Goal: Task Accomplishment & Management: Use online tool/utility

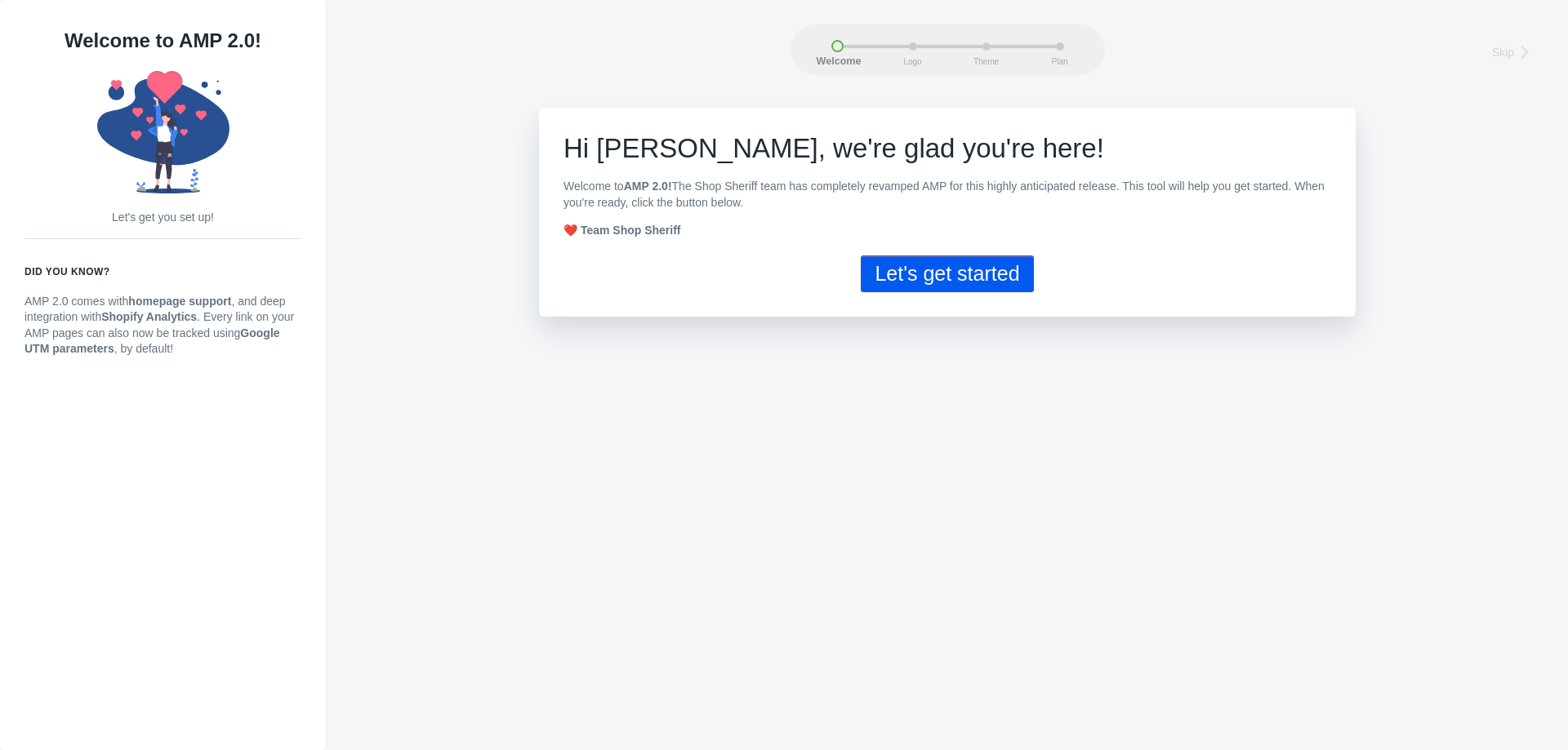
click at [903, 278] on button "Let's get started" at bounding box center [947, 273] width 173 height 36
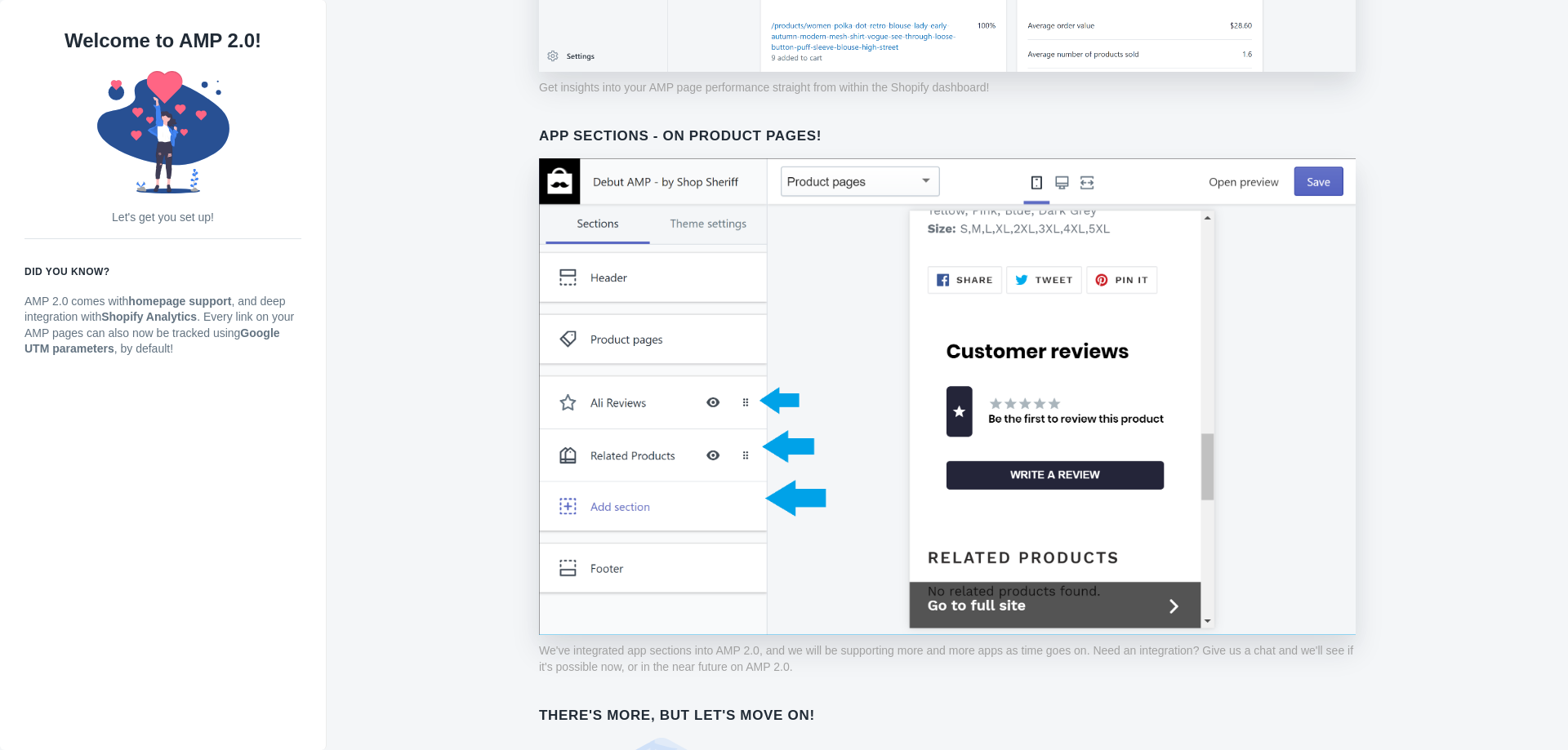
scroll to position [1156, 0]
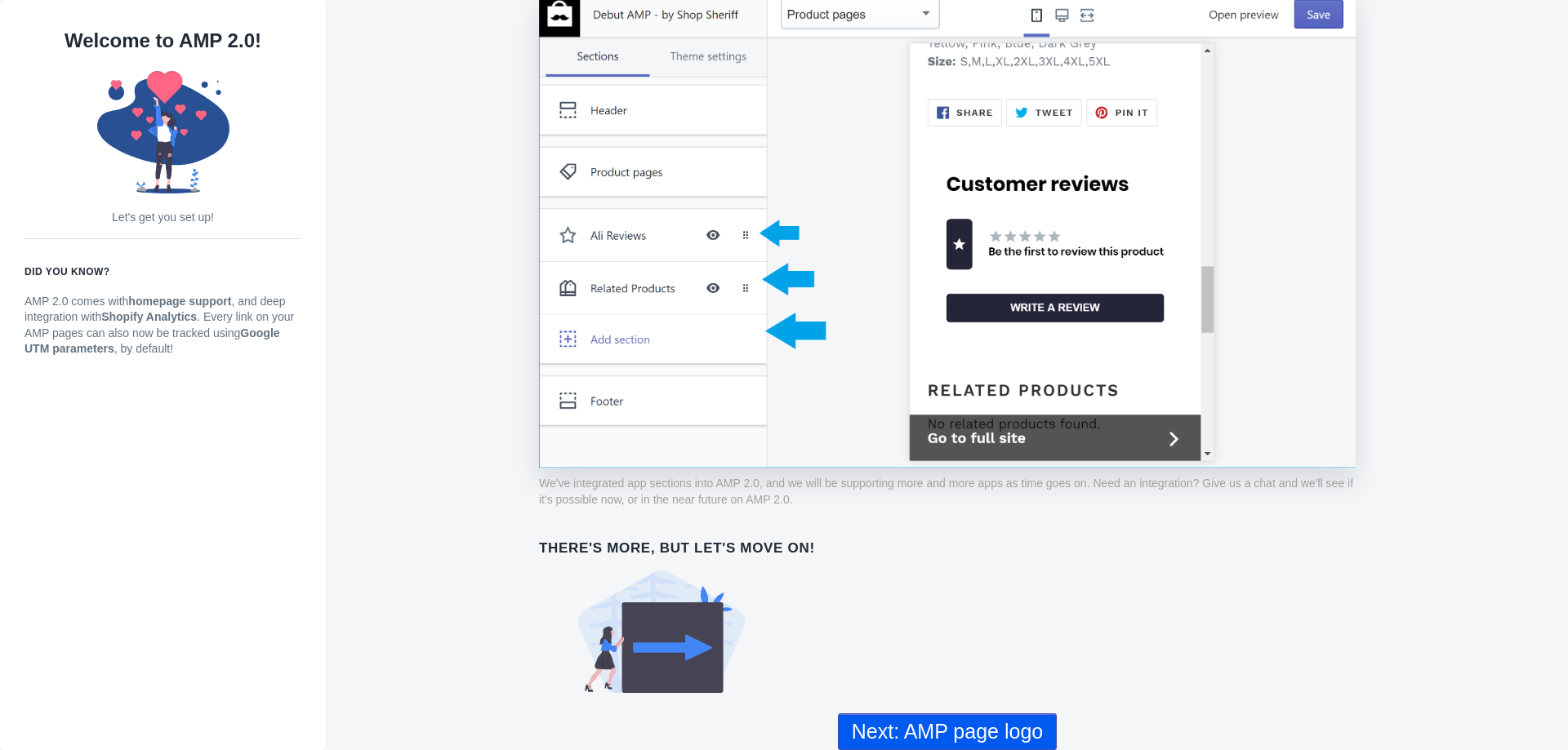
click at [898, 730] on button "Next: AMP page logo" at bounding box center [947, 731] width 219 height 36
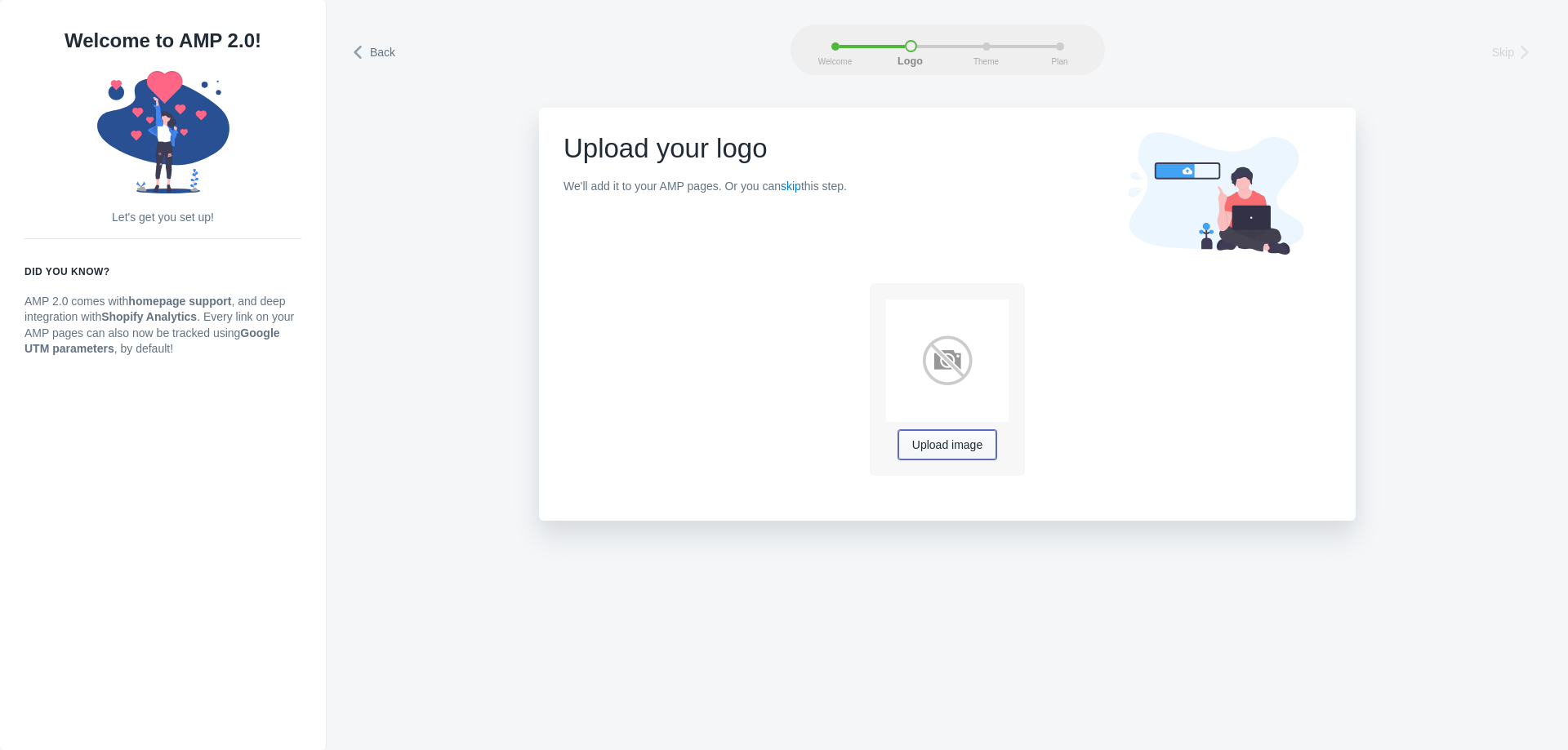
click at [929, 454] on button "Upload image" at bounding box center [948, 445] width 98 height 29
click at [930, 447] on span "Upload image" at bounding box center [947, 446] width 70 height 13
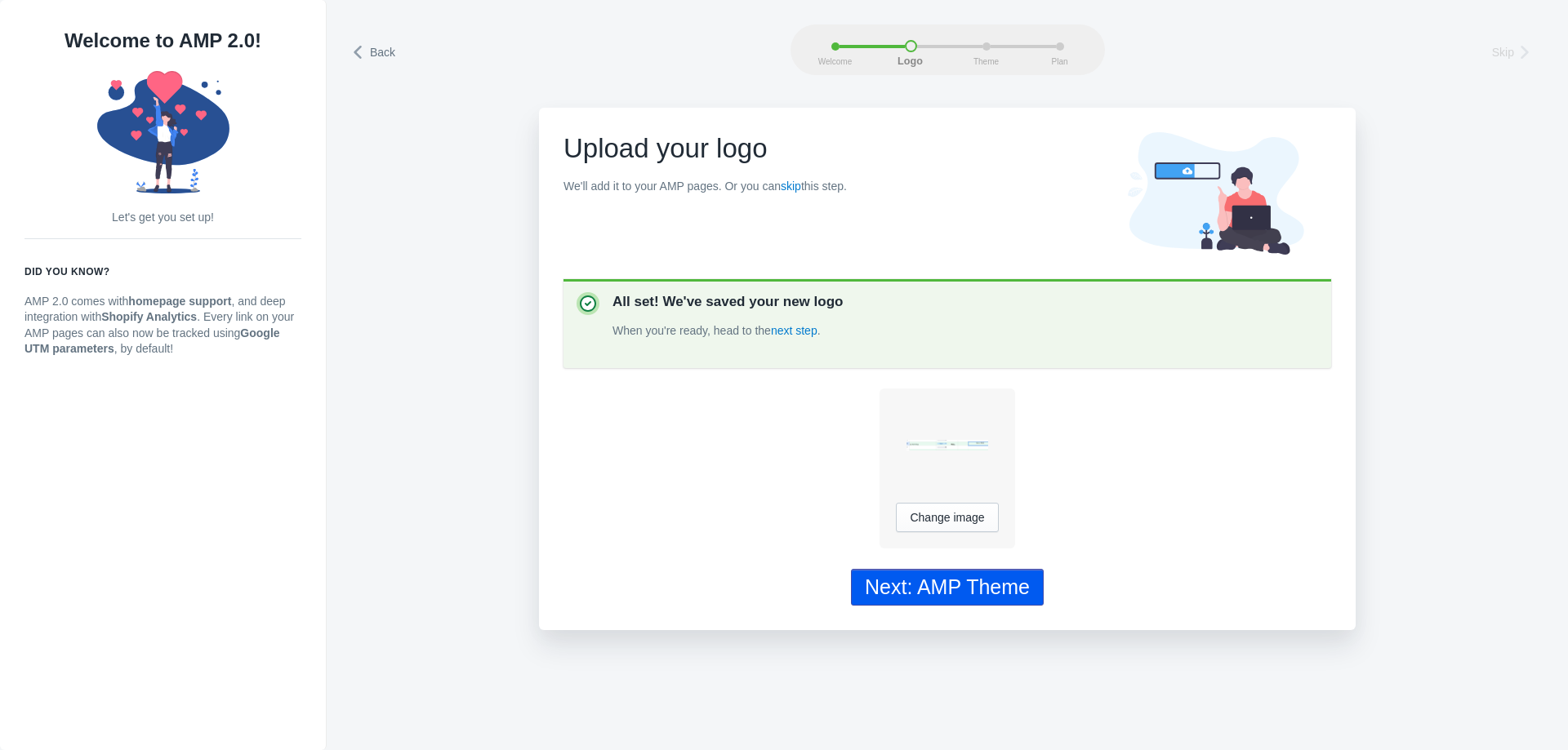
click at [962, 584] on div "Next: AMP Theme" at bounding box center [948, 587] width 165 height 24
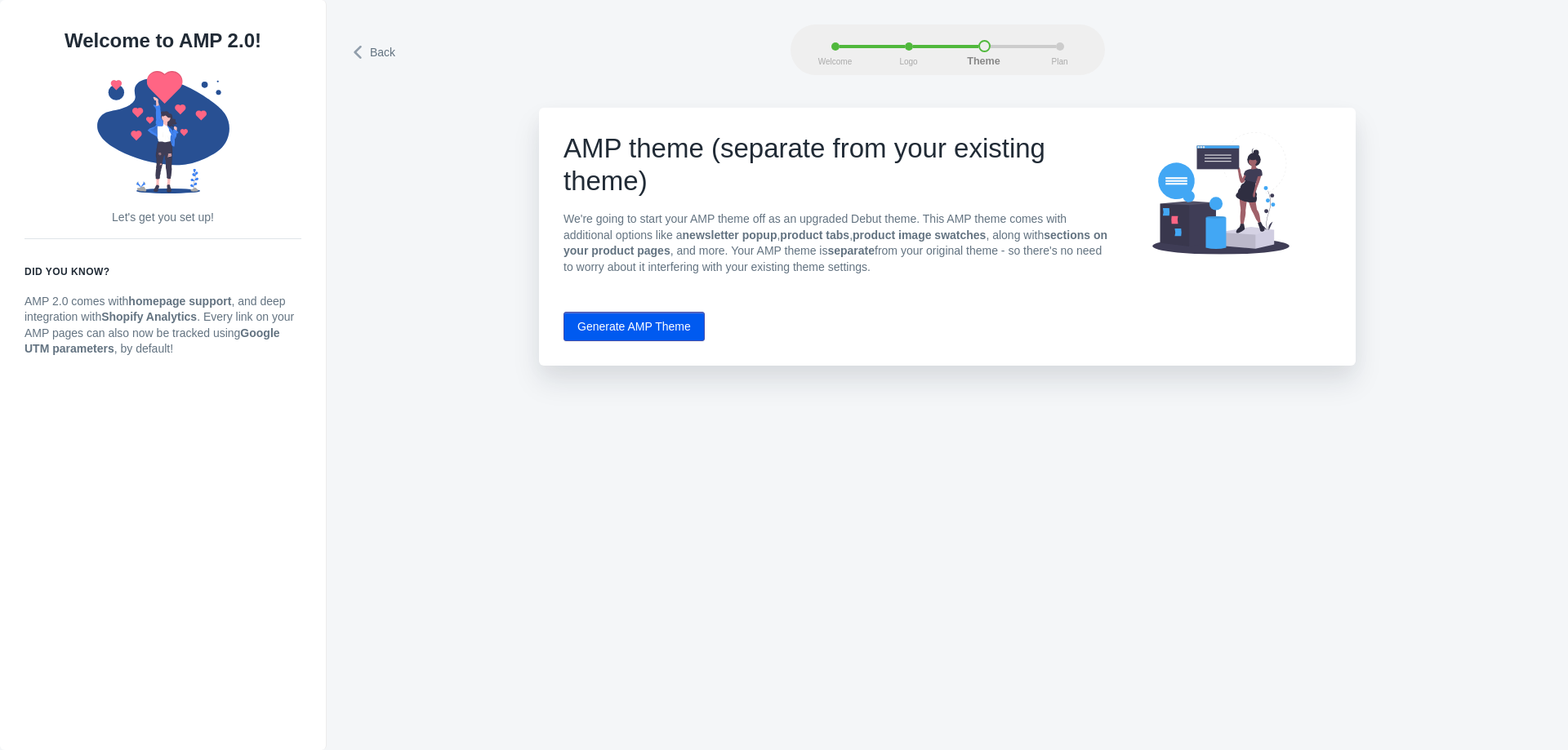
click at [674, 334] on button "Generate AMP Theme" at bounding box center [633, 326] width 141 height 29
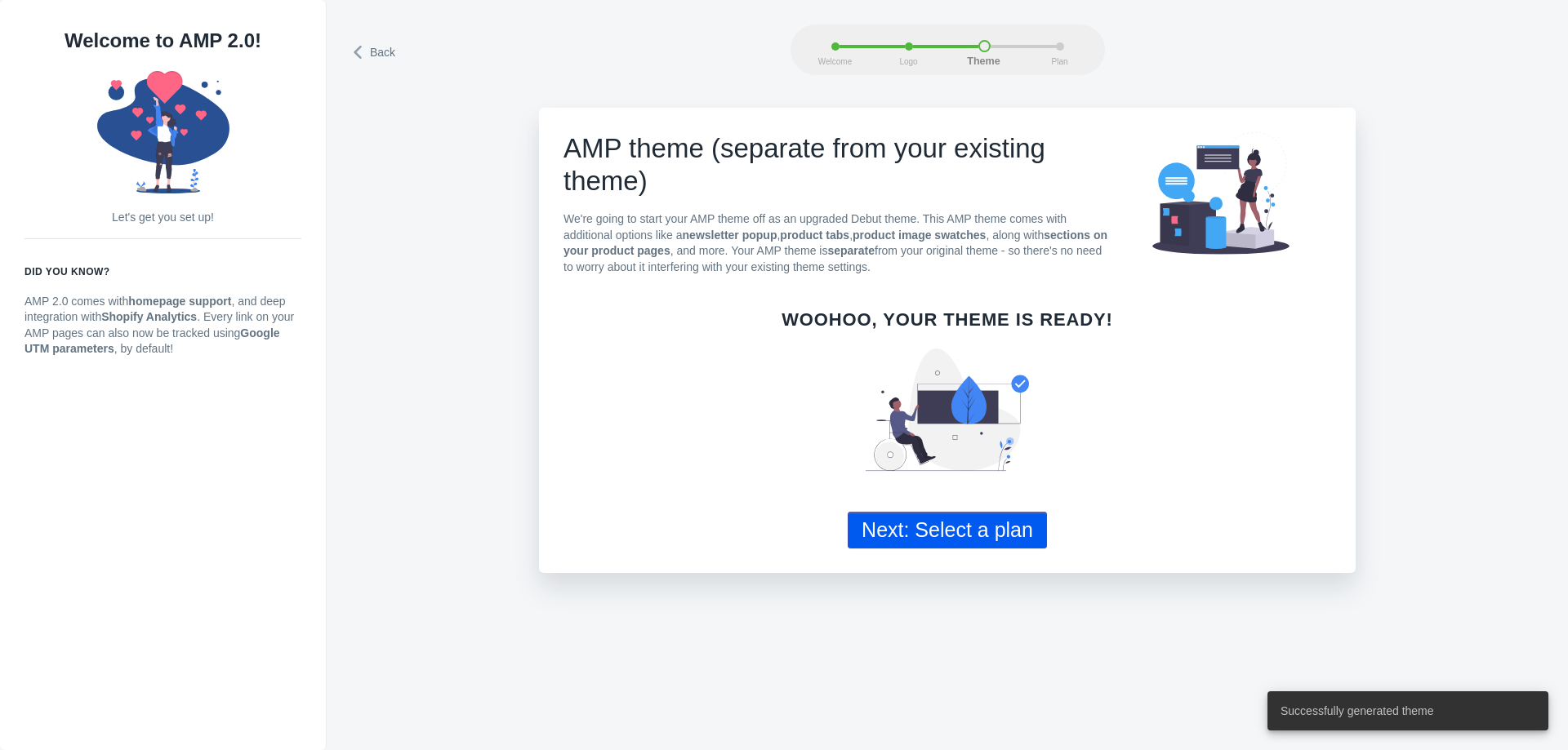
click at [1004, 528] on button "Next: Select a plan" at bounding box center [947, 530] width 199 height 36
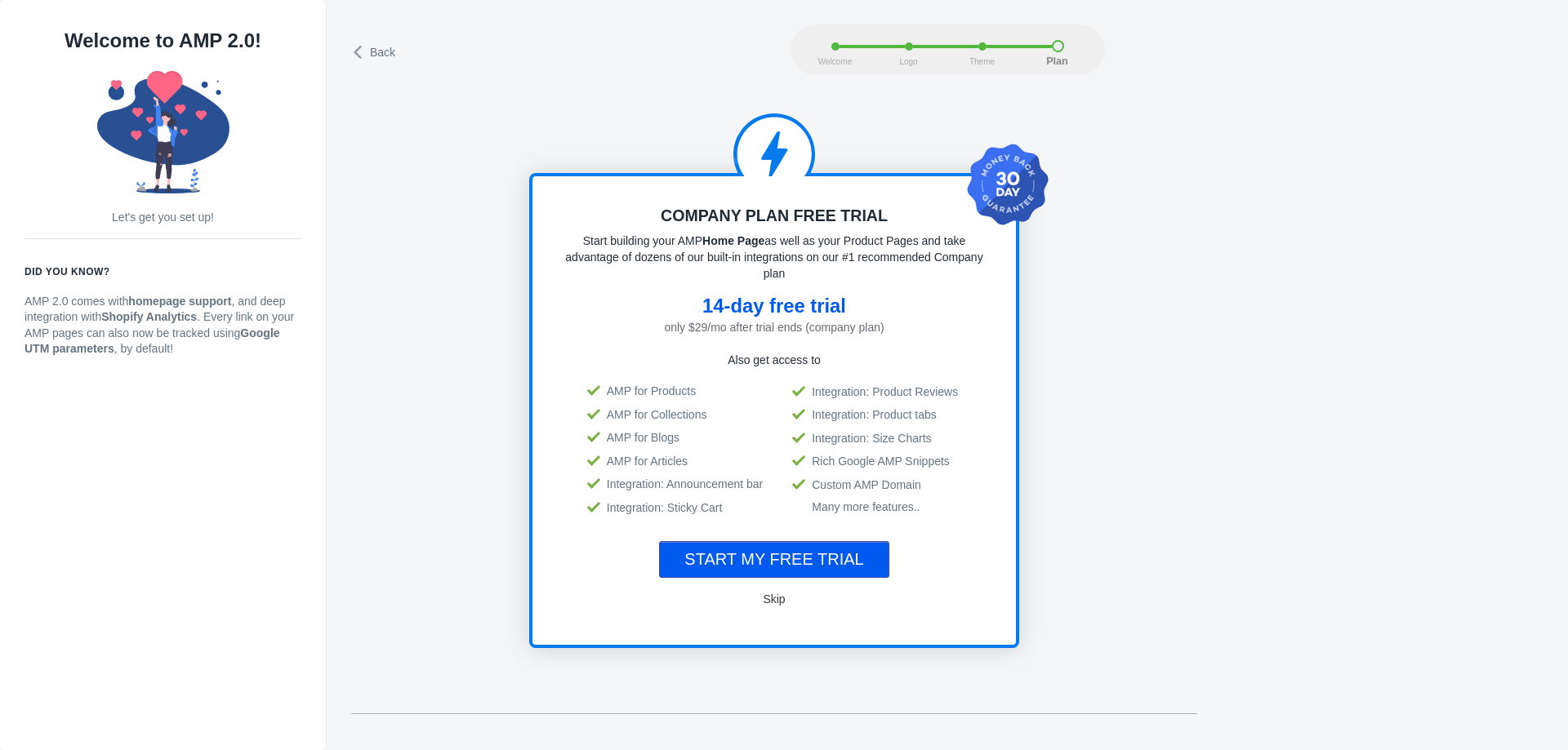
click at [707, 302] on div "14-day free trial" at bounding box center [774, 306] width 418 height 16
drag, startPoint x: 705, startPoint y: 301, endPoint x: 849, endPoint y: 309, distance: 144.2
click at [849, 309] on div "14-day free trial" at bounding box center [774, 306] width 418 height 16
copy div "14-day free trial"
click at [844, 558] on span "START MY FREE TRIAL" at bounding box center [773, 559] width 179 height 18
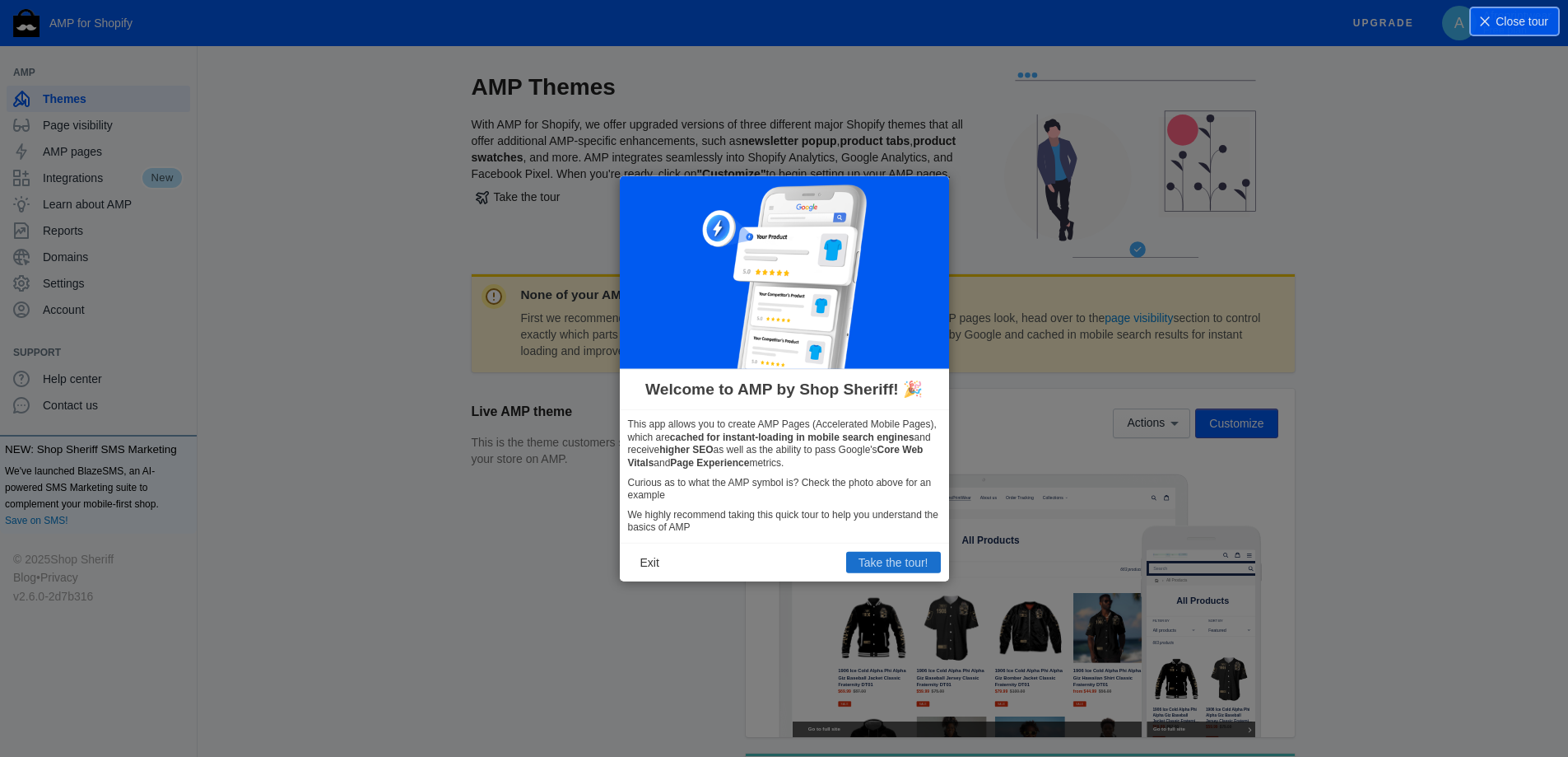
click at [874, 561] on button "Take the tour!" at bounding box center [893, 562] width 94 height 21
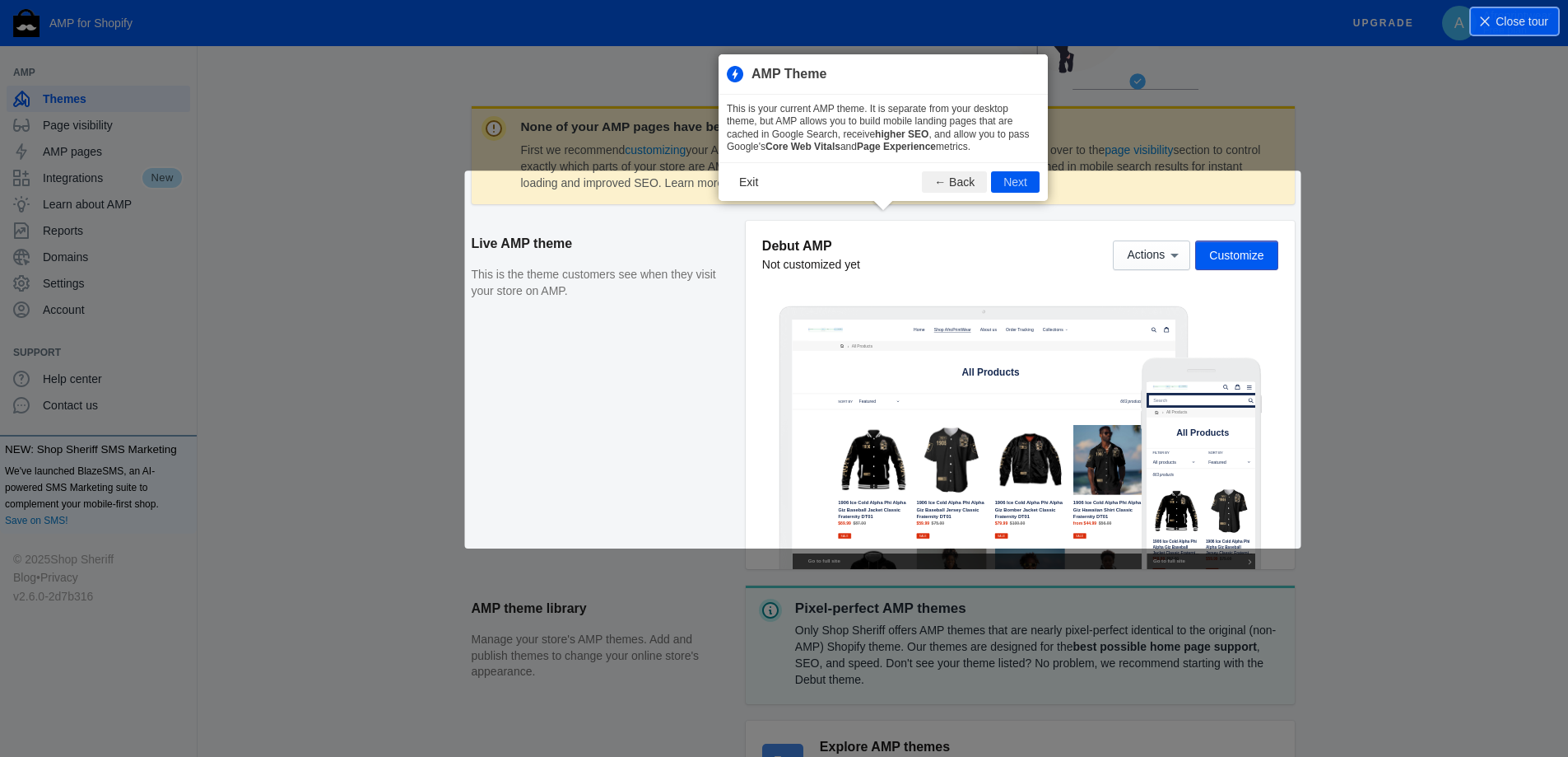
scroll to position [224, 0]
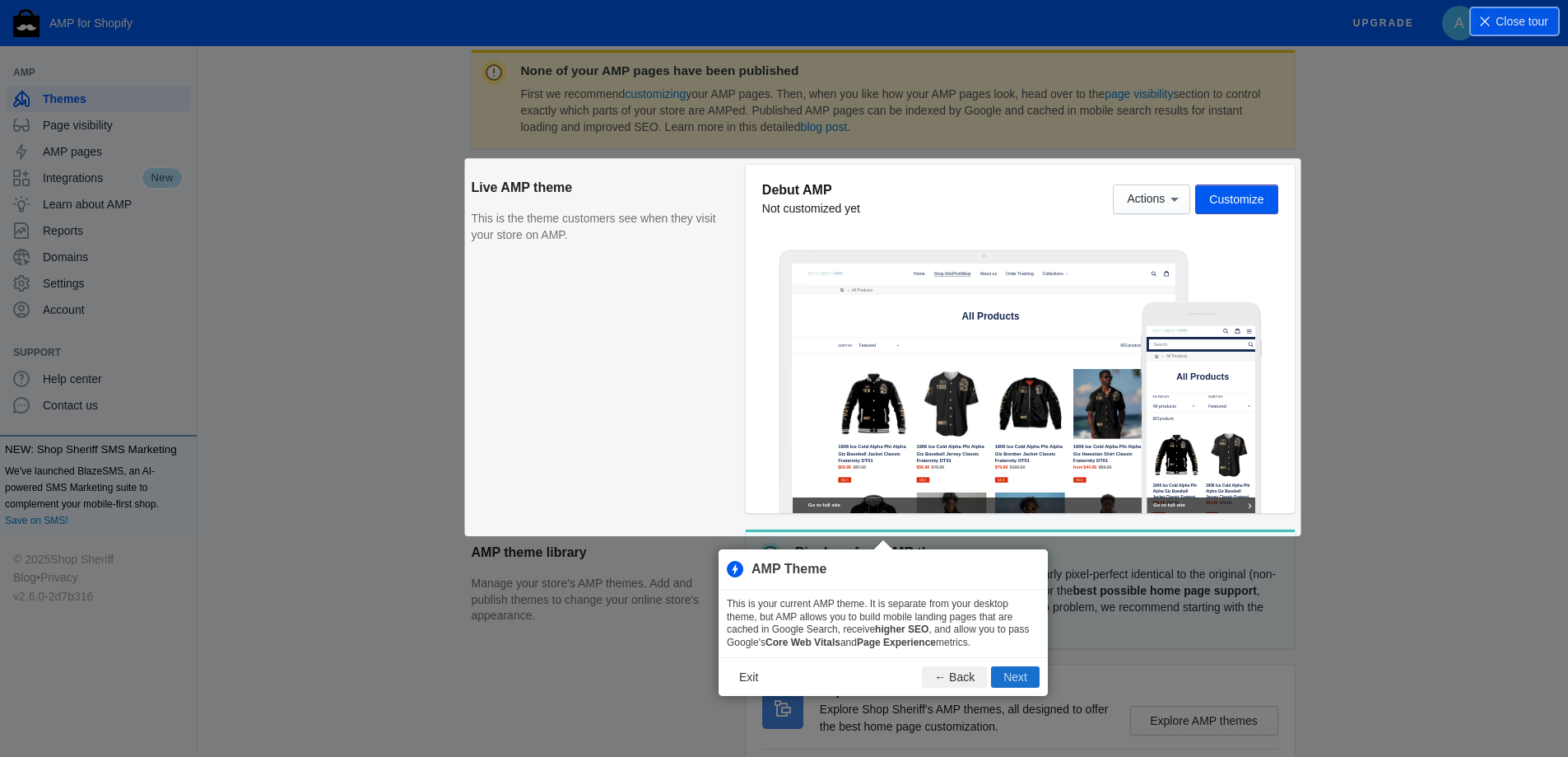
click at [1002, 682] on button "Next" at bounding box center [1015, 676] width 49 height 21
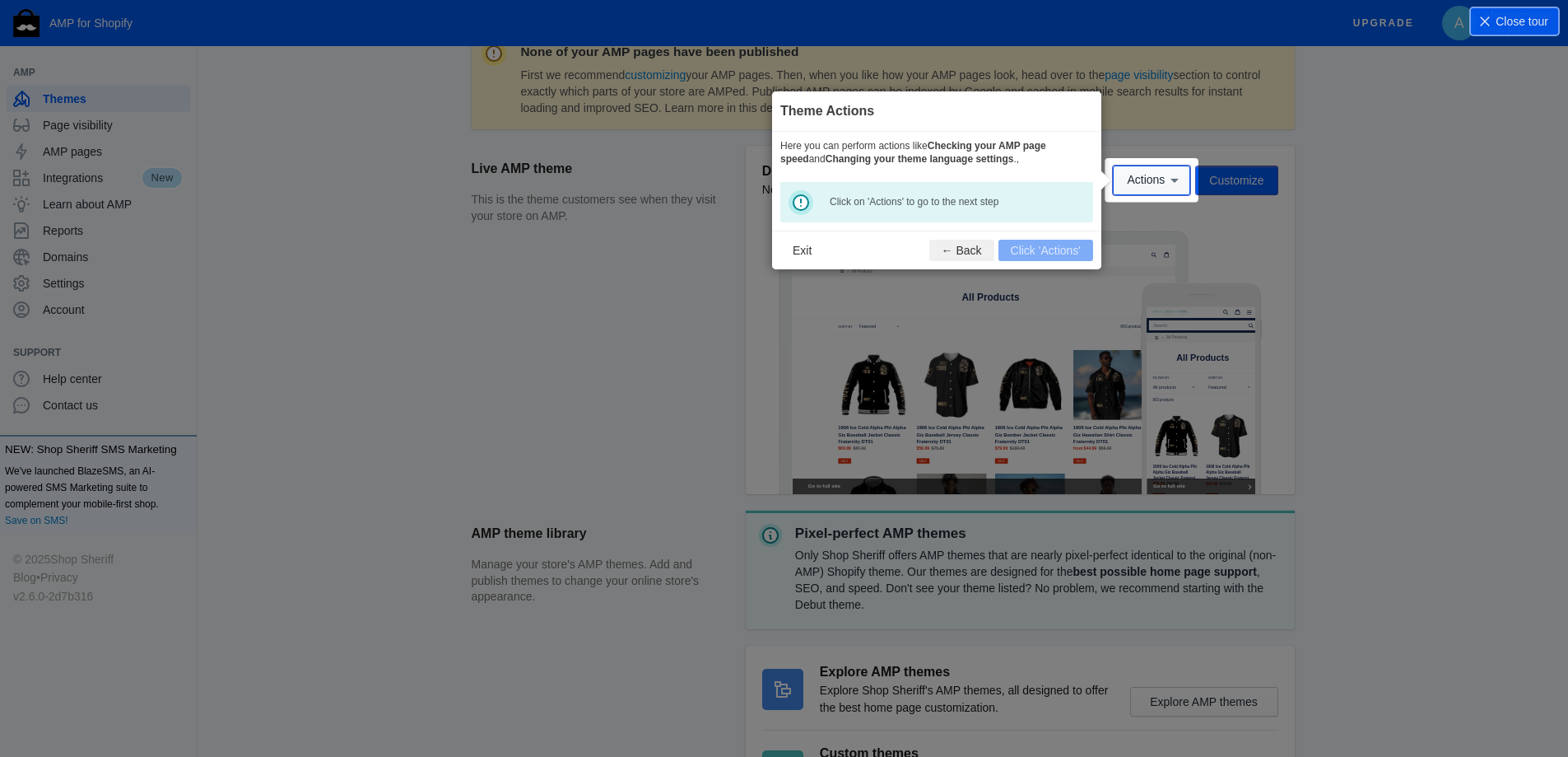
click at [1138, 183] on span "Actions" at bounding box center [1145, 181] width 38 height 13
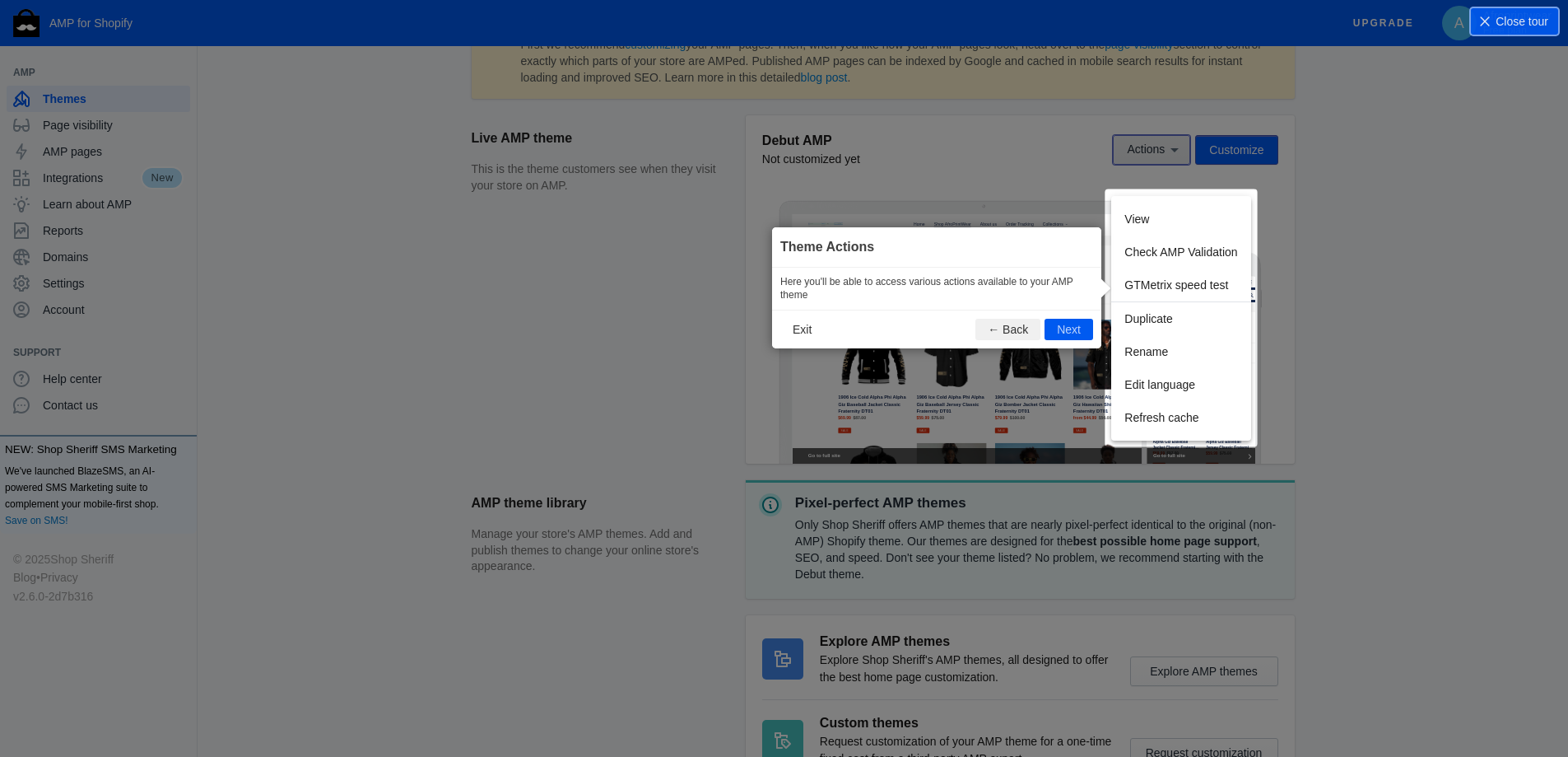
scroll to position [274, 0]
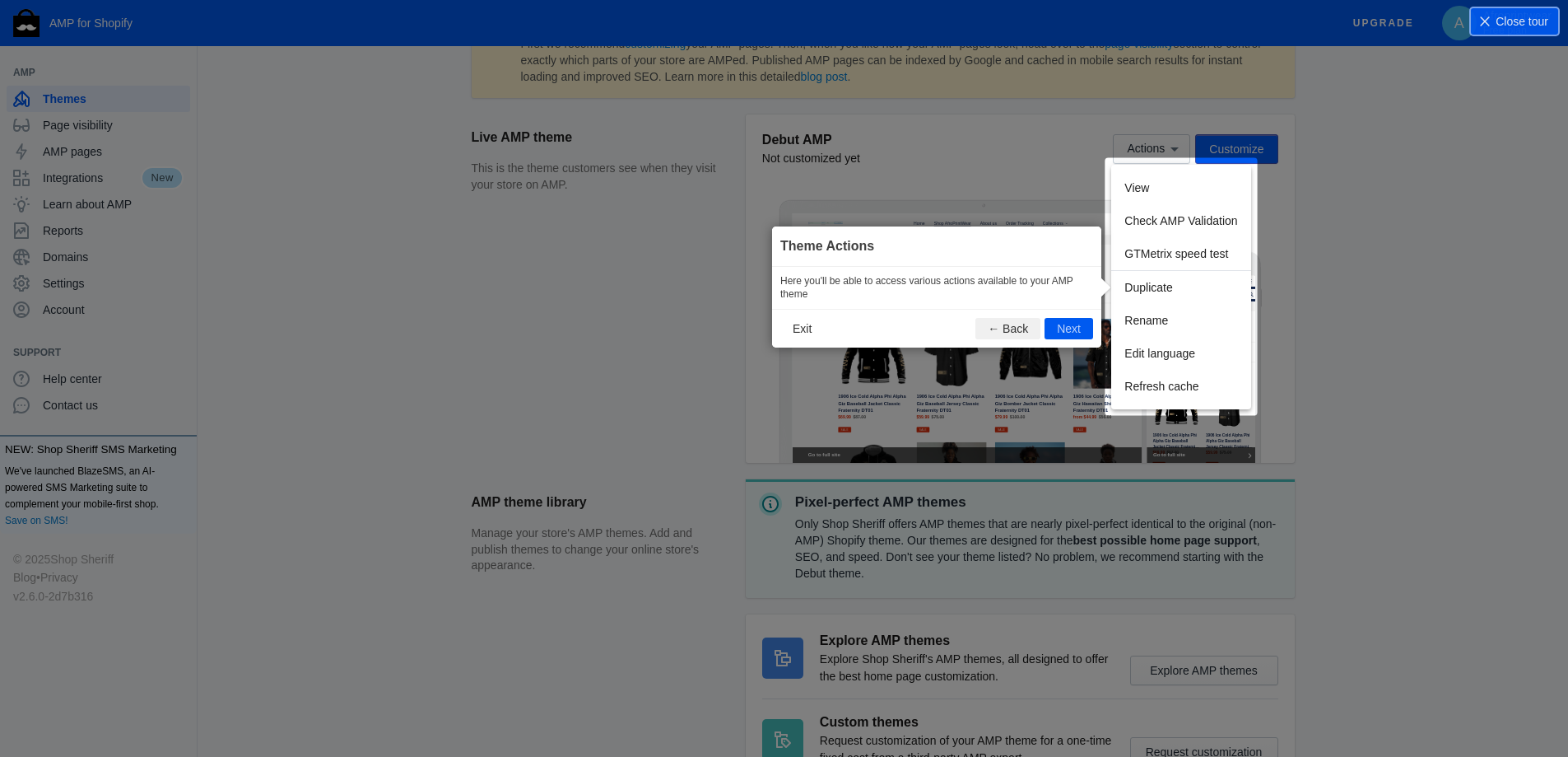
click at [1145, 183] on div "View Check AMP Validation GTMetrix speed test Duplicate Rename Edit language Re…" at bounding box center [1181, 287] width 139 height 245
click at [1058, 331] on button "Next" at bounding box center [1068, 328] width 49 height 21
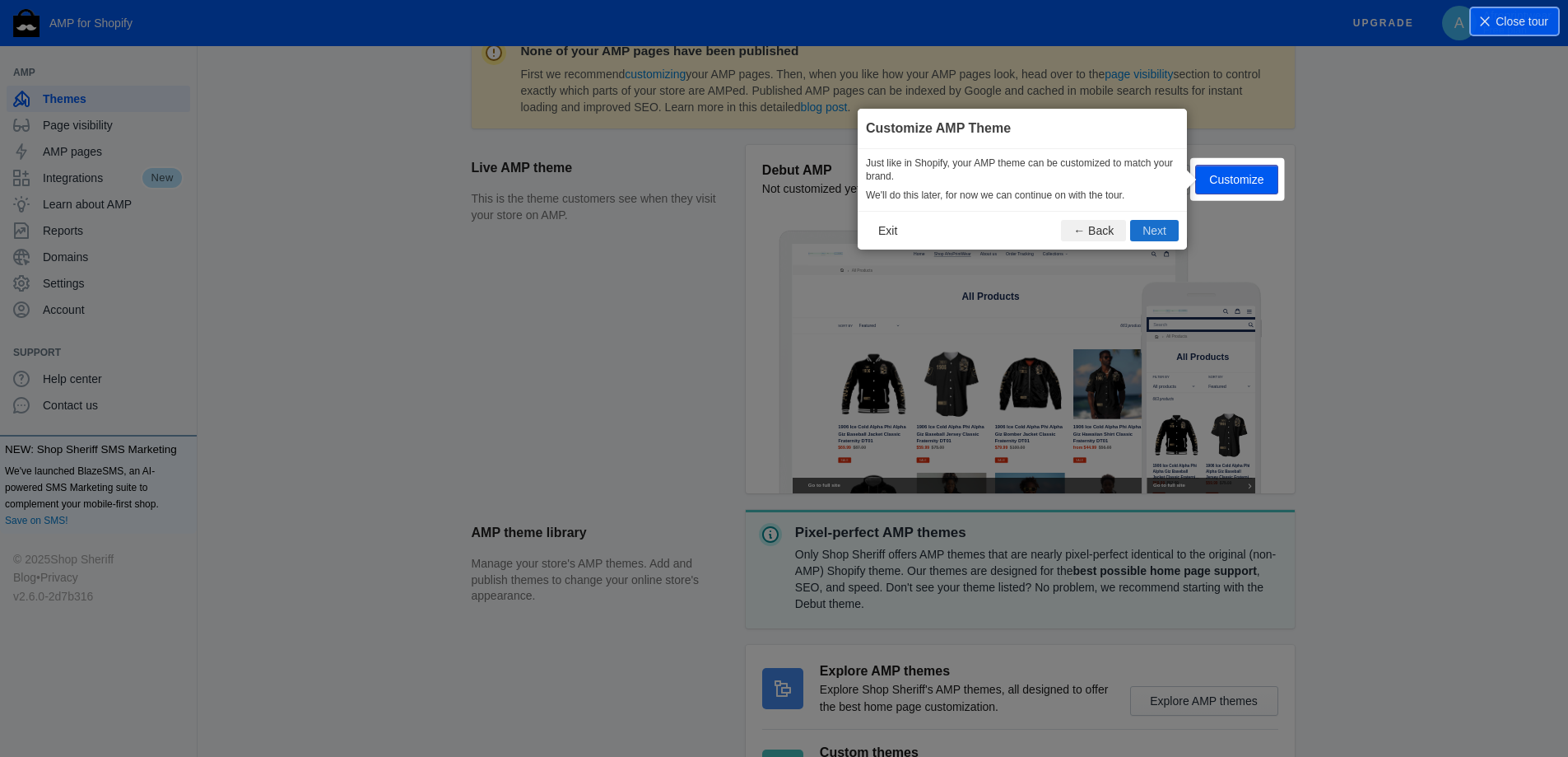
click at [1153, 232] on button "Next" at bounding box center [1154, 230] width 49 height 21
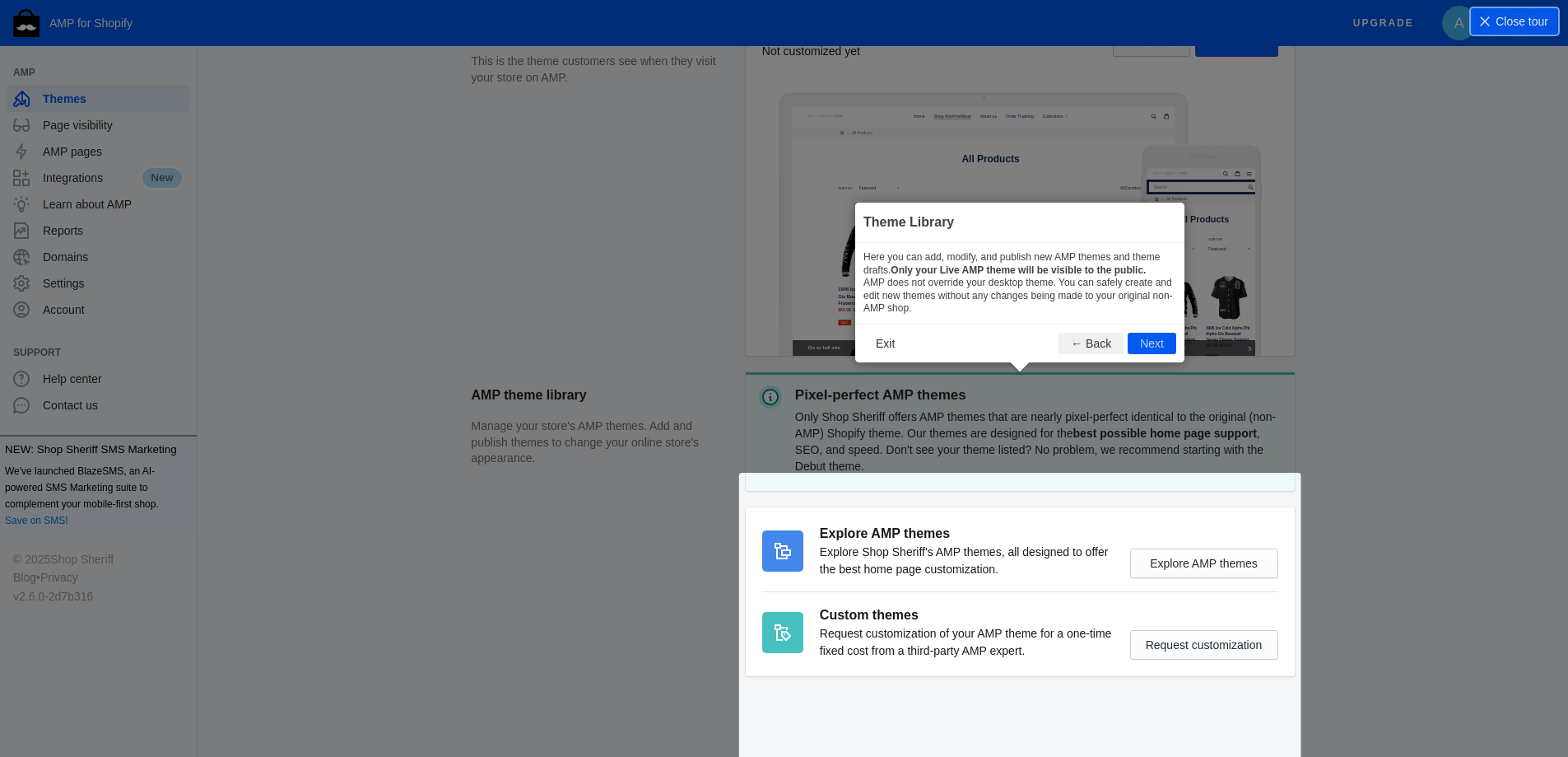
scroll to position [393, 0]
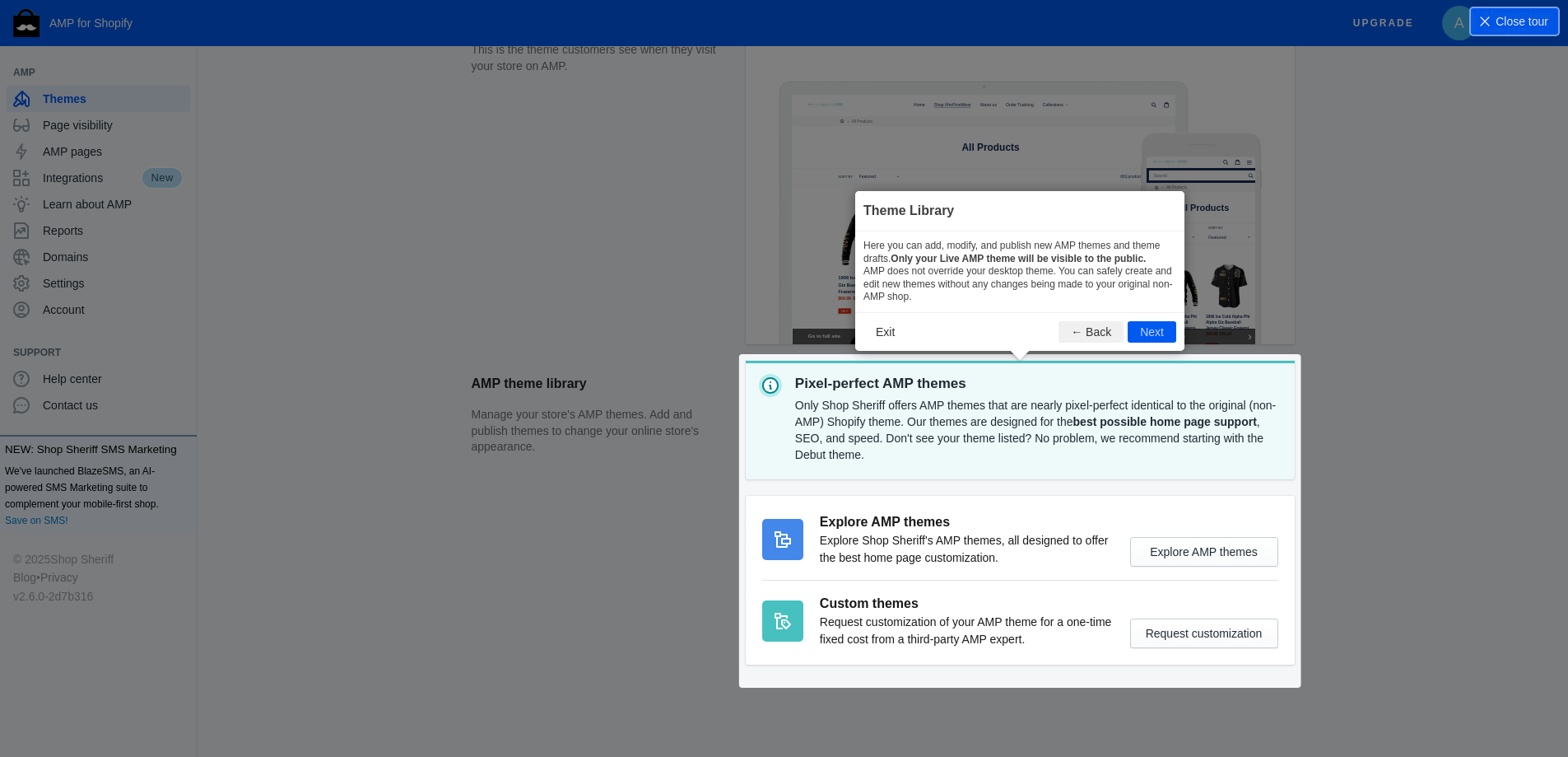
click at [1142, 337] on button "Next" at bounding box center [1151, 332] width 49 height 21
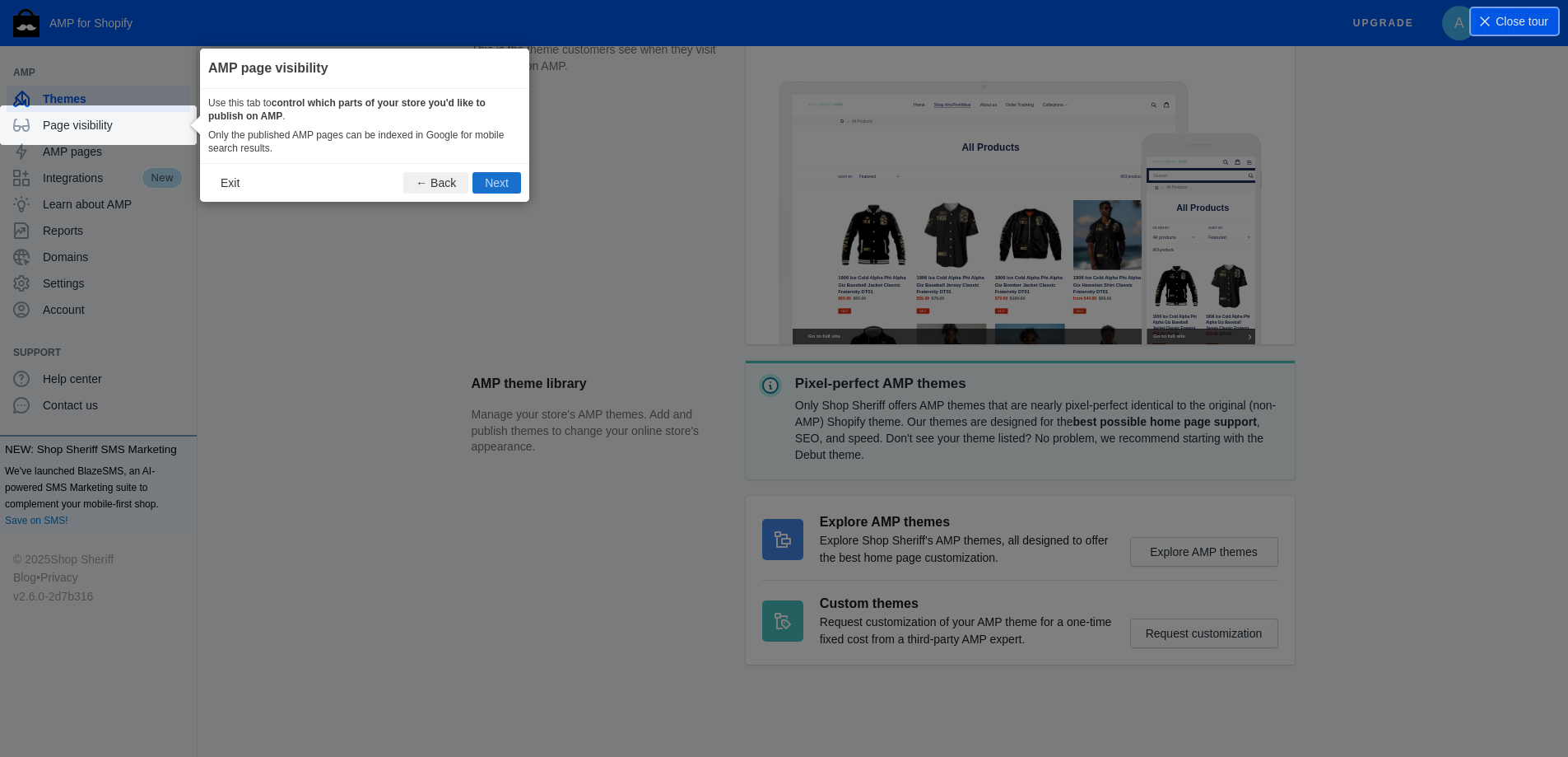
click at [502, 183] on button "Next" at bounding box center [496, 182] width 49 height 21
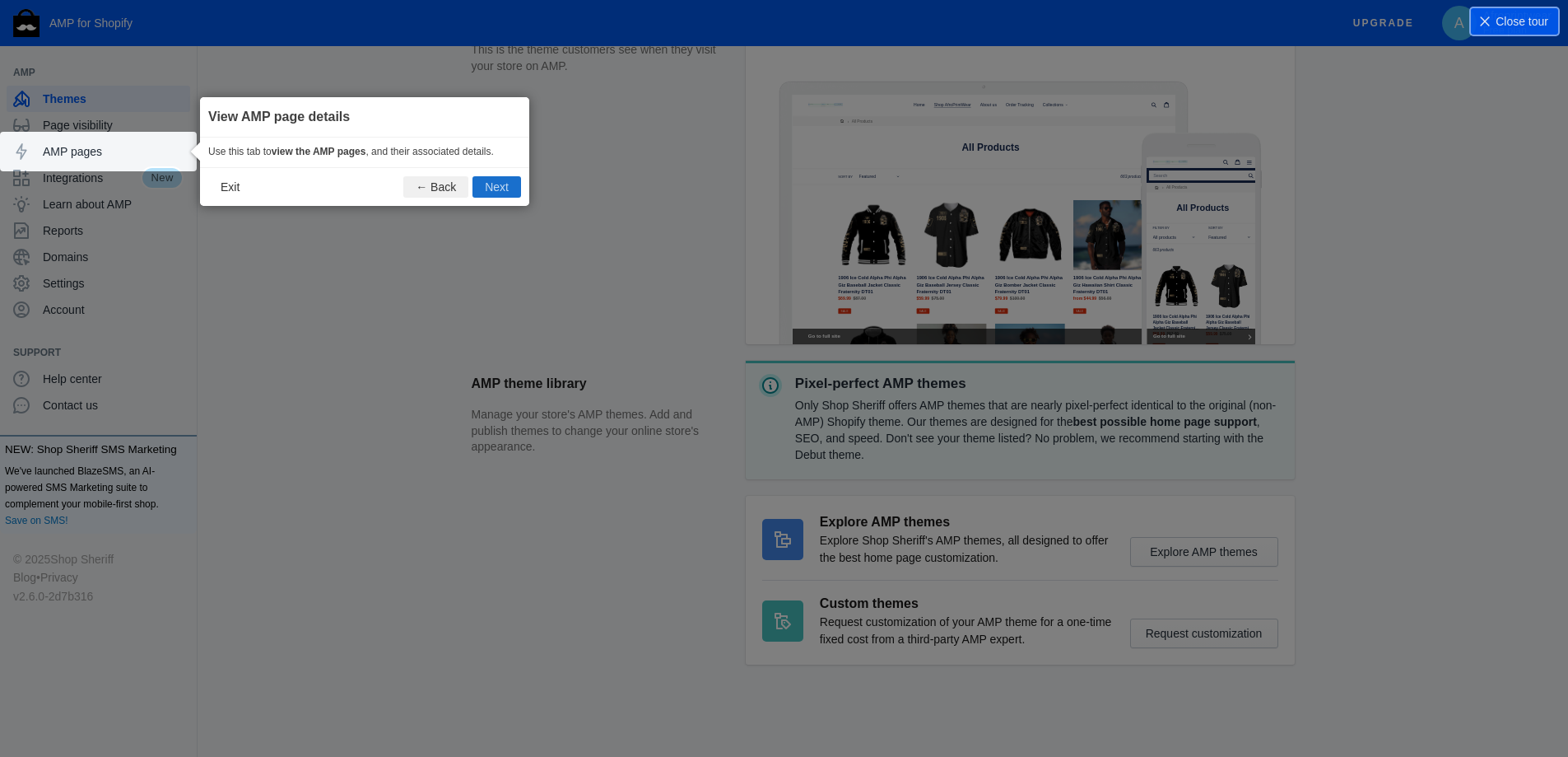
click at [502, 191] on button "Next" at bounding box center [496, 186] width 49 height 21
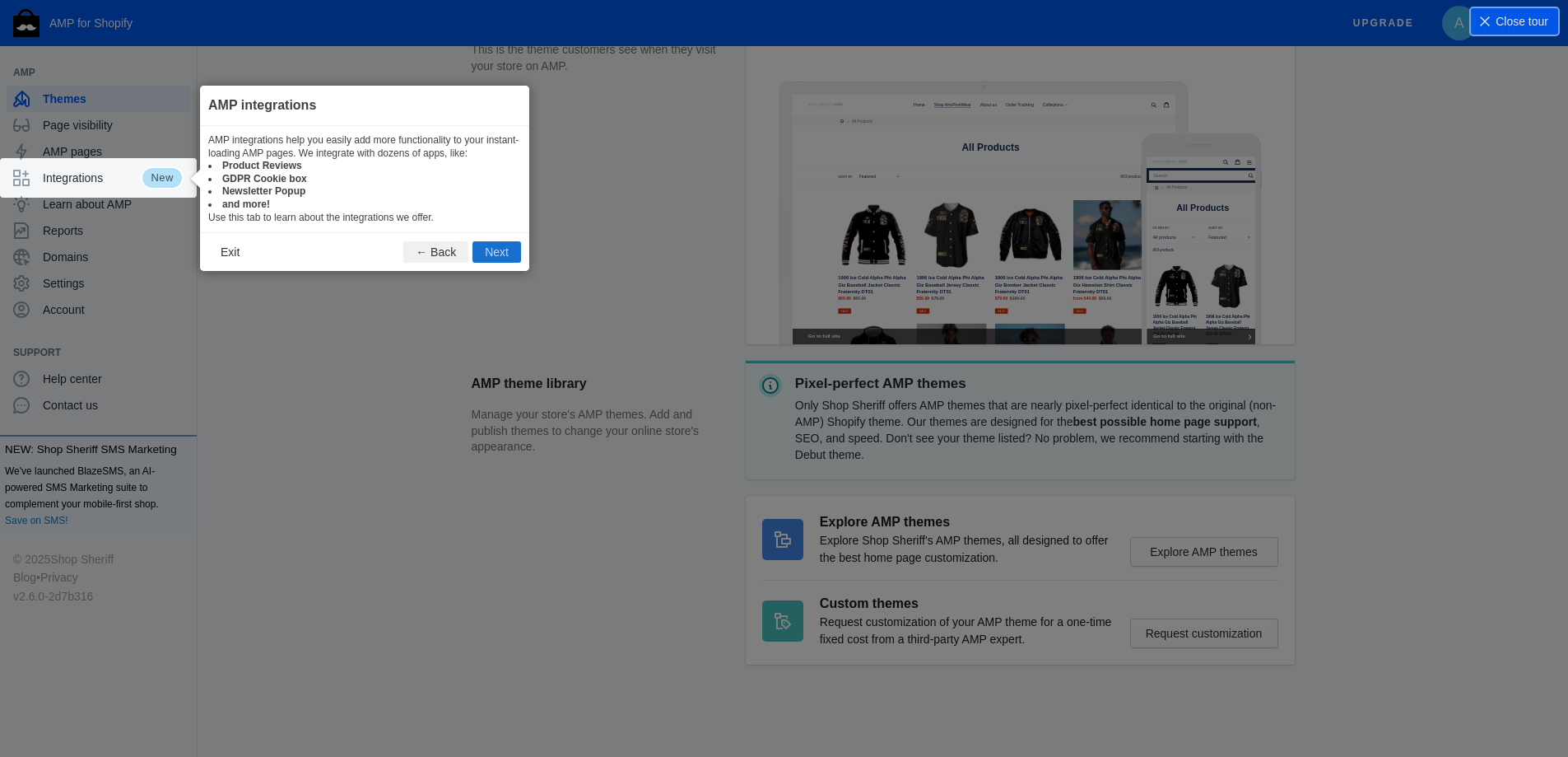
click at [492, 257] on button "Next" at bounding box center [496, 251] width 49 height 21
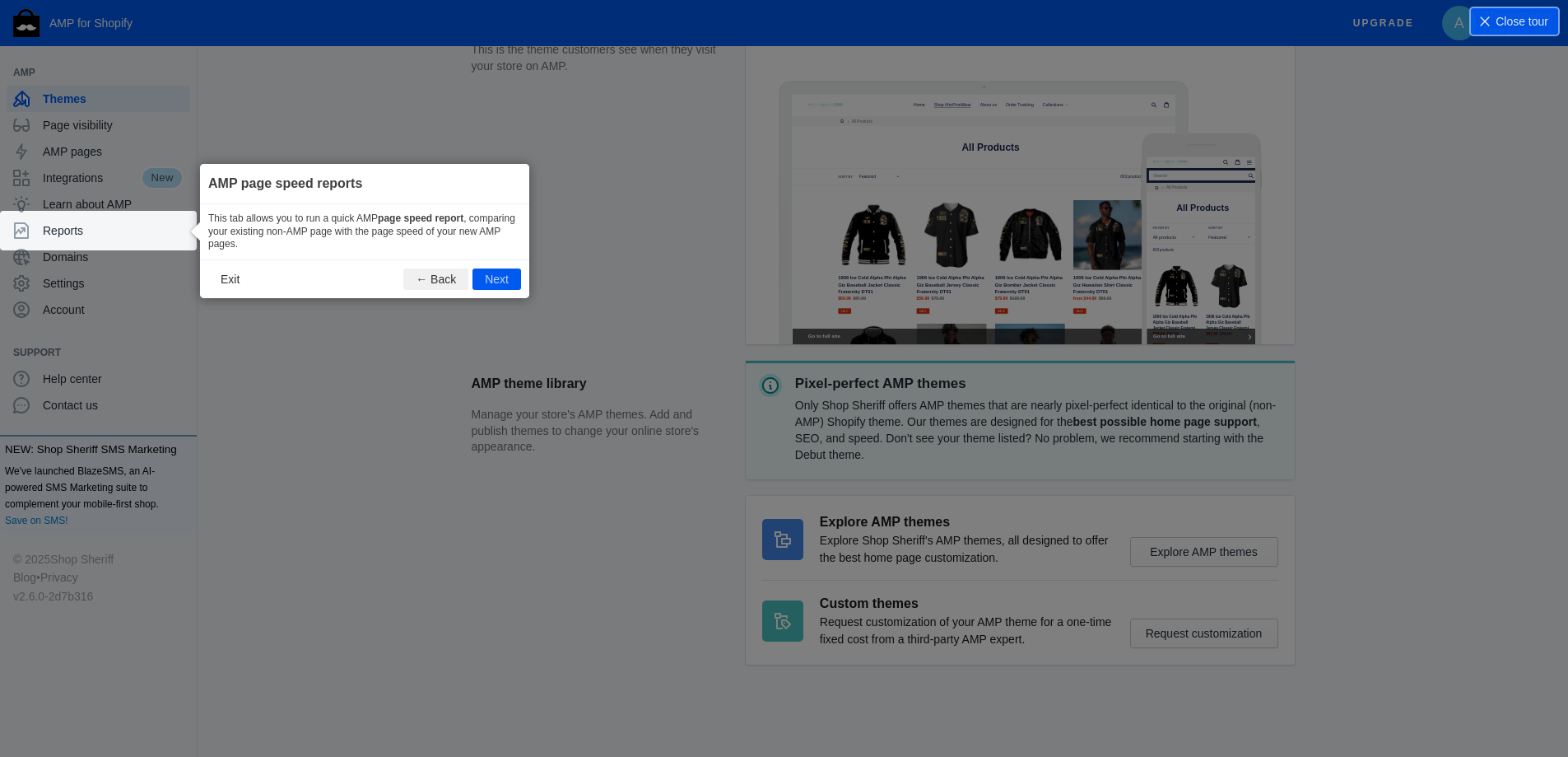
click at [494, 280] on button "Next" at bounding box center [496, 279] width 49 height 21
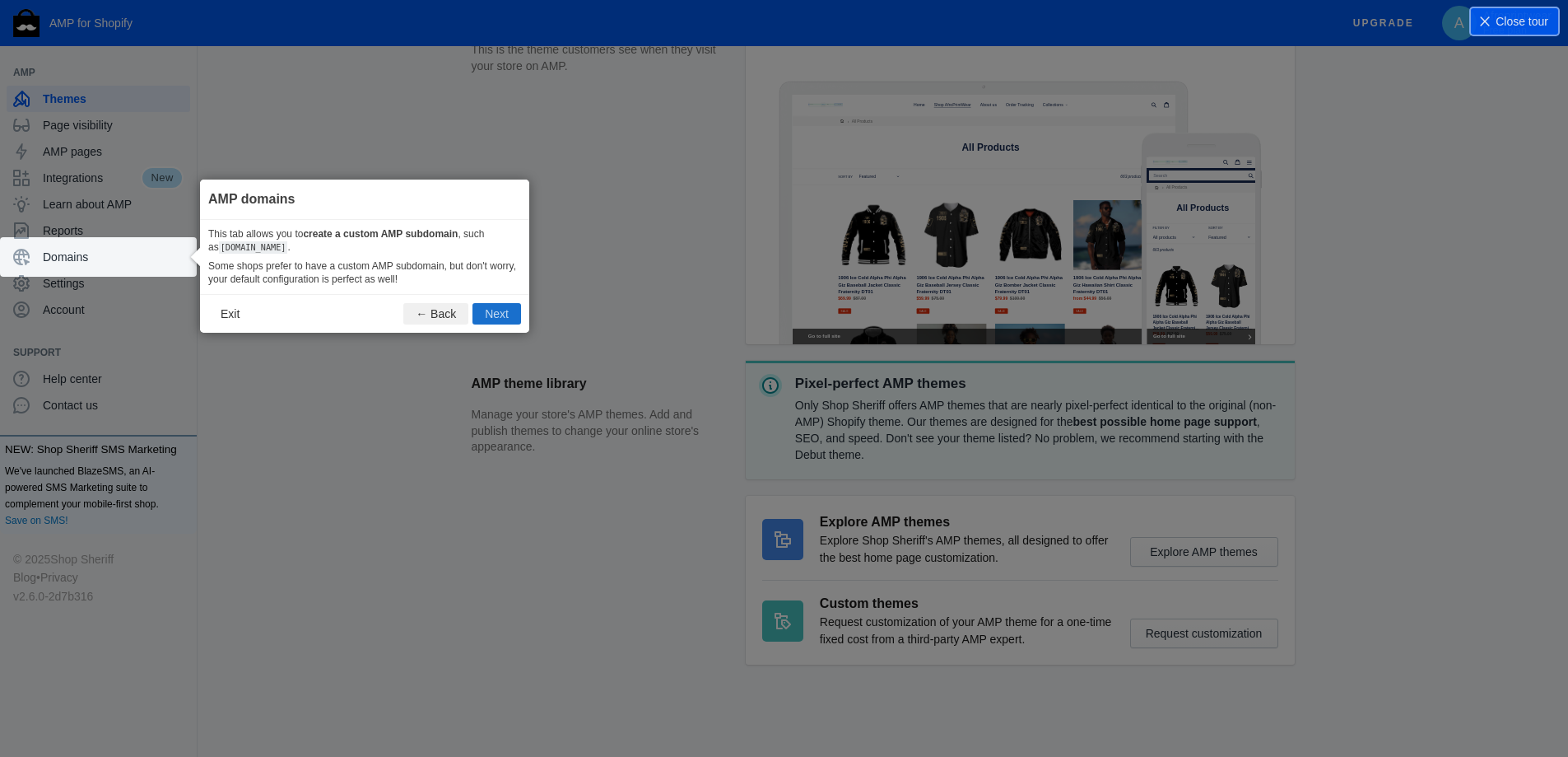
click at [494, 305] on button "Next" at bounding box center [496, 313] width 49 height 21
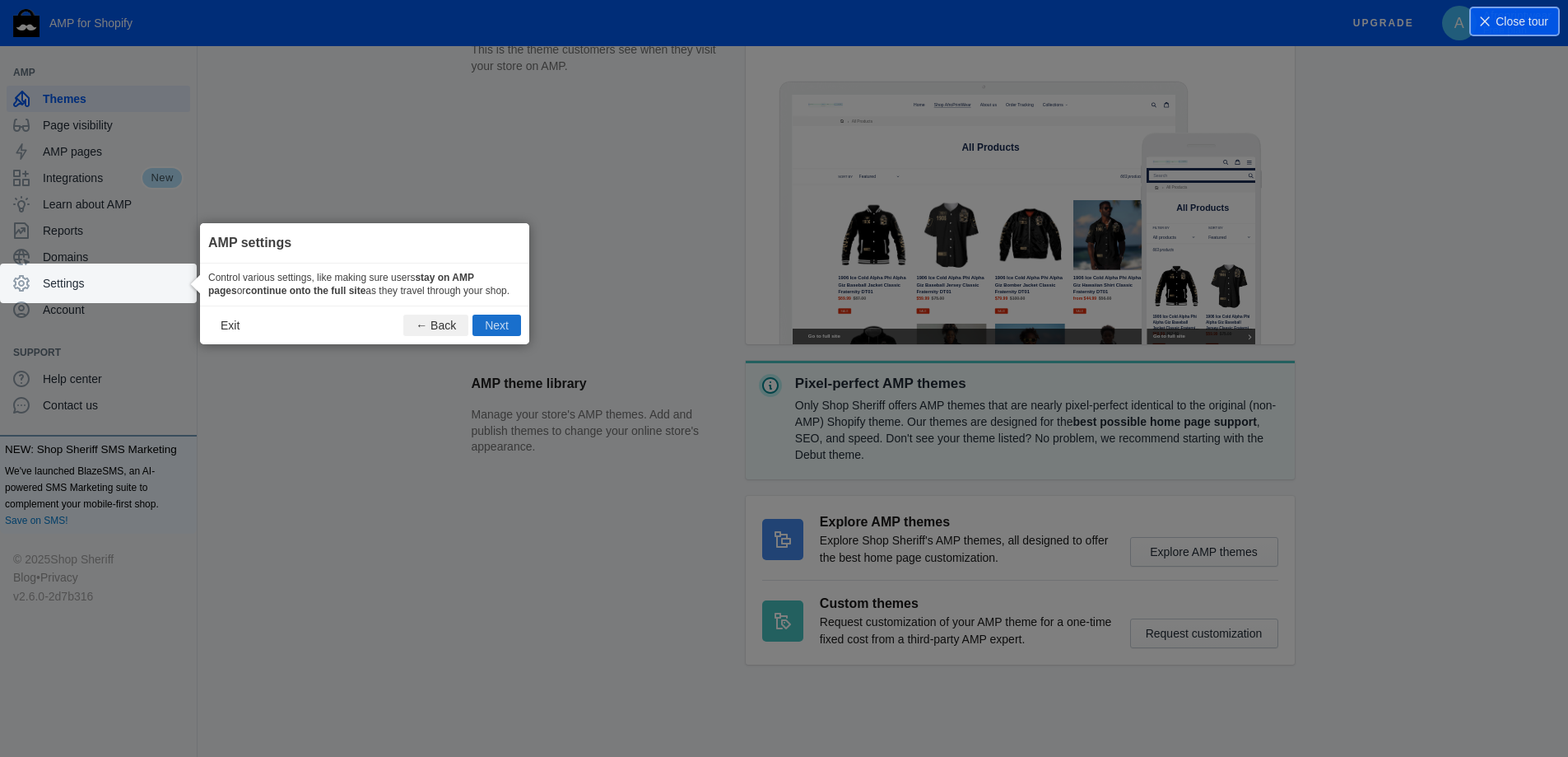
click at [495, 335] on button "Next" at bounding box center [496, 324] width 49 height 21
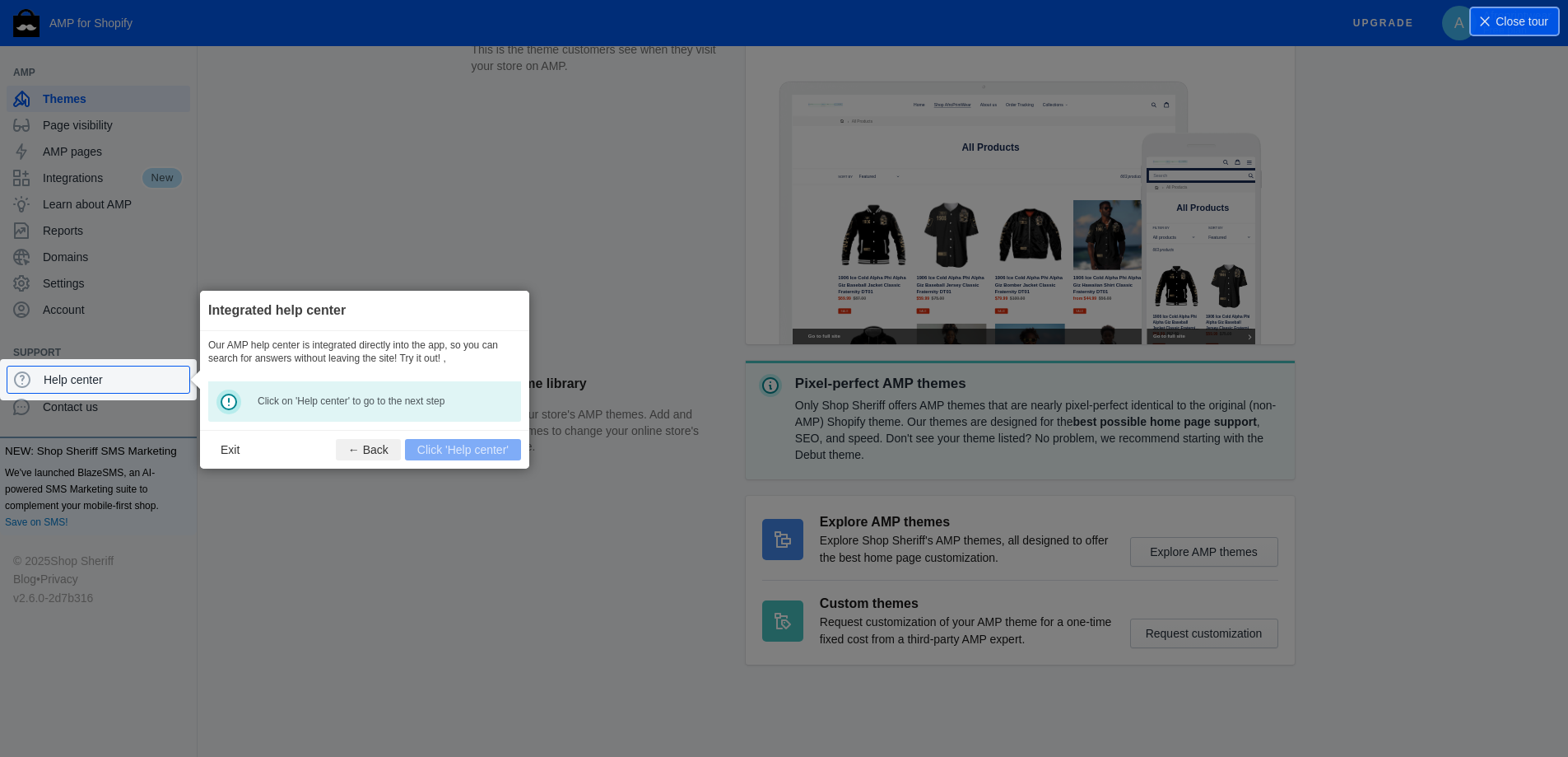
click at [481, 451] on footer "Exit ← Back Click 'Help center'" at bounding box center [364, 449] width 329 height 38
click at [114, 378] on span "Help center" at bounding box center [114, 379] width 139 height 16
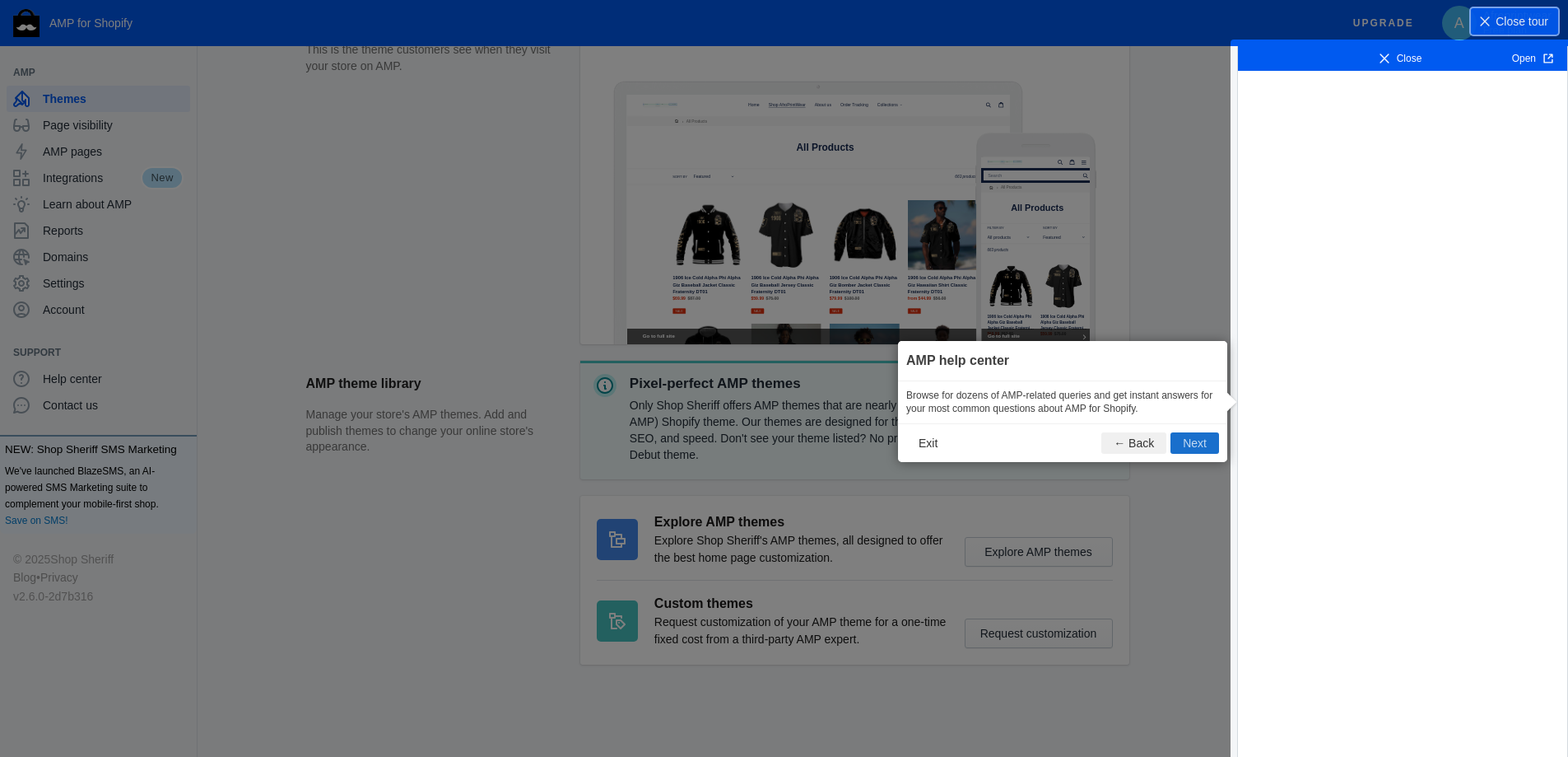
click at [1177, 442] on button "Next" at bounding box center [1194, 443] width 49 height 21
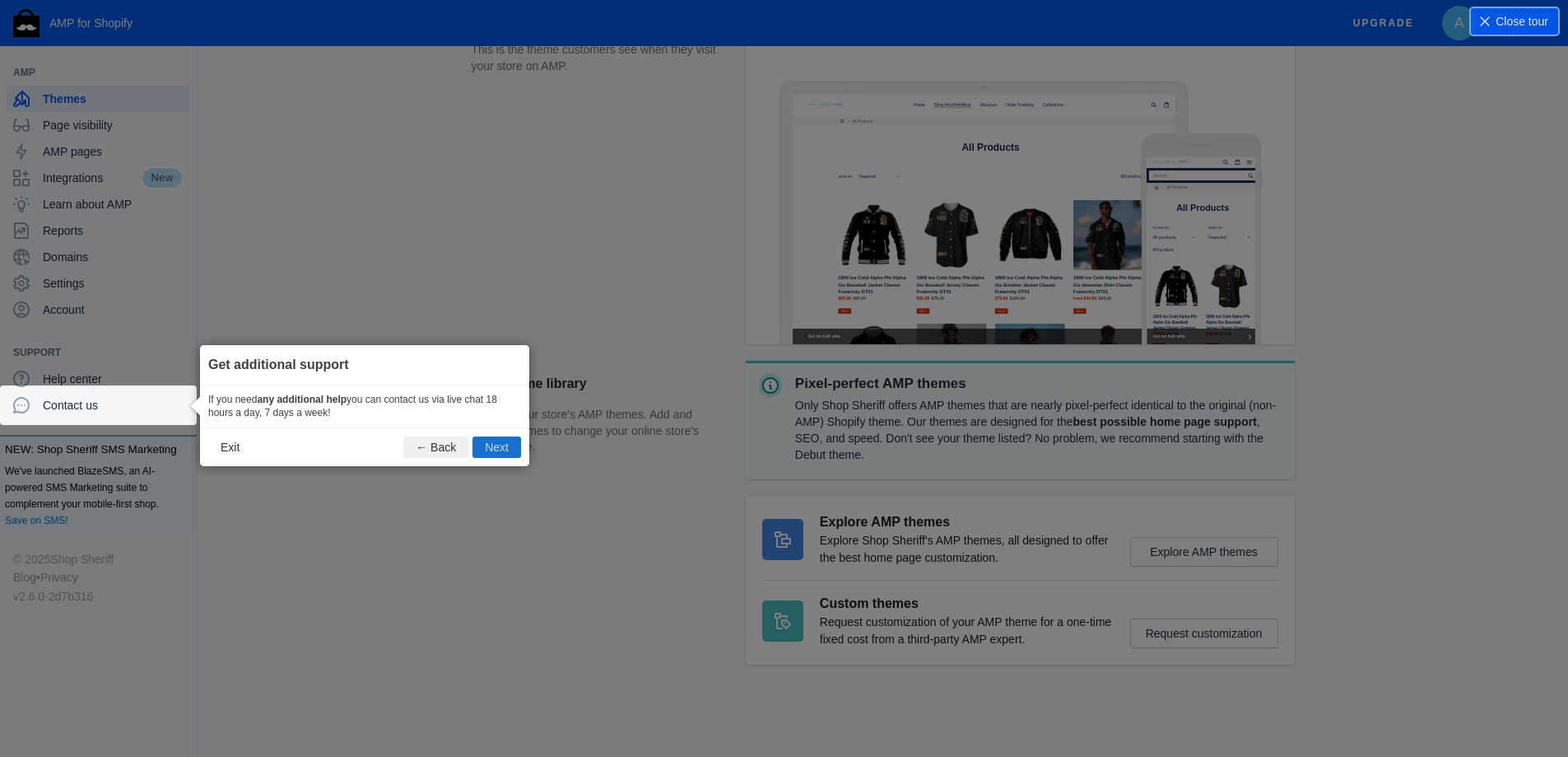
click at [506, 444] on button "Next" at bounding box center [496, 446] width 49 height 21
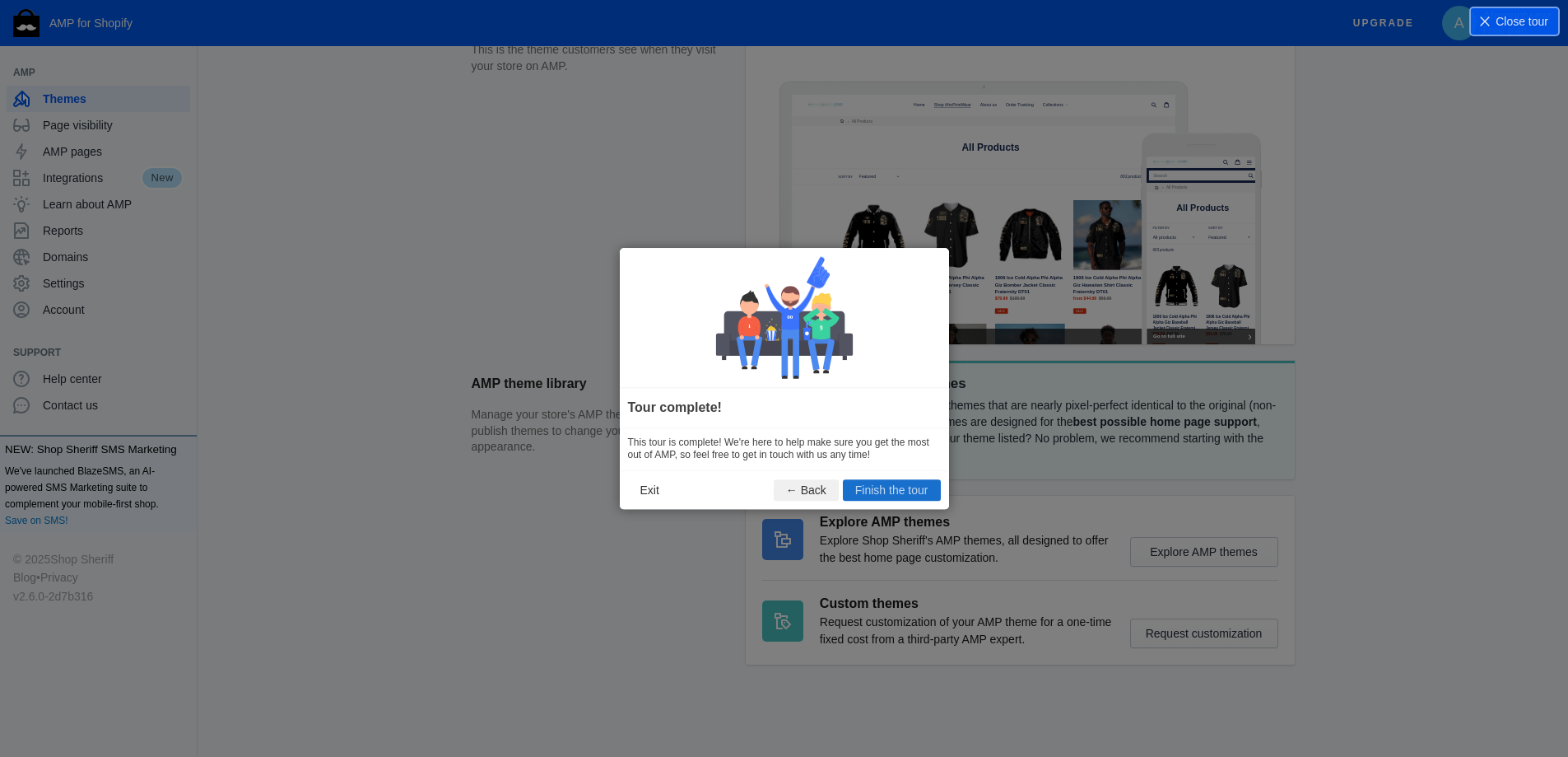
click at [895, 497] on button "Finish the tour" at bounding box center [891, 489] width 98 height 21
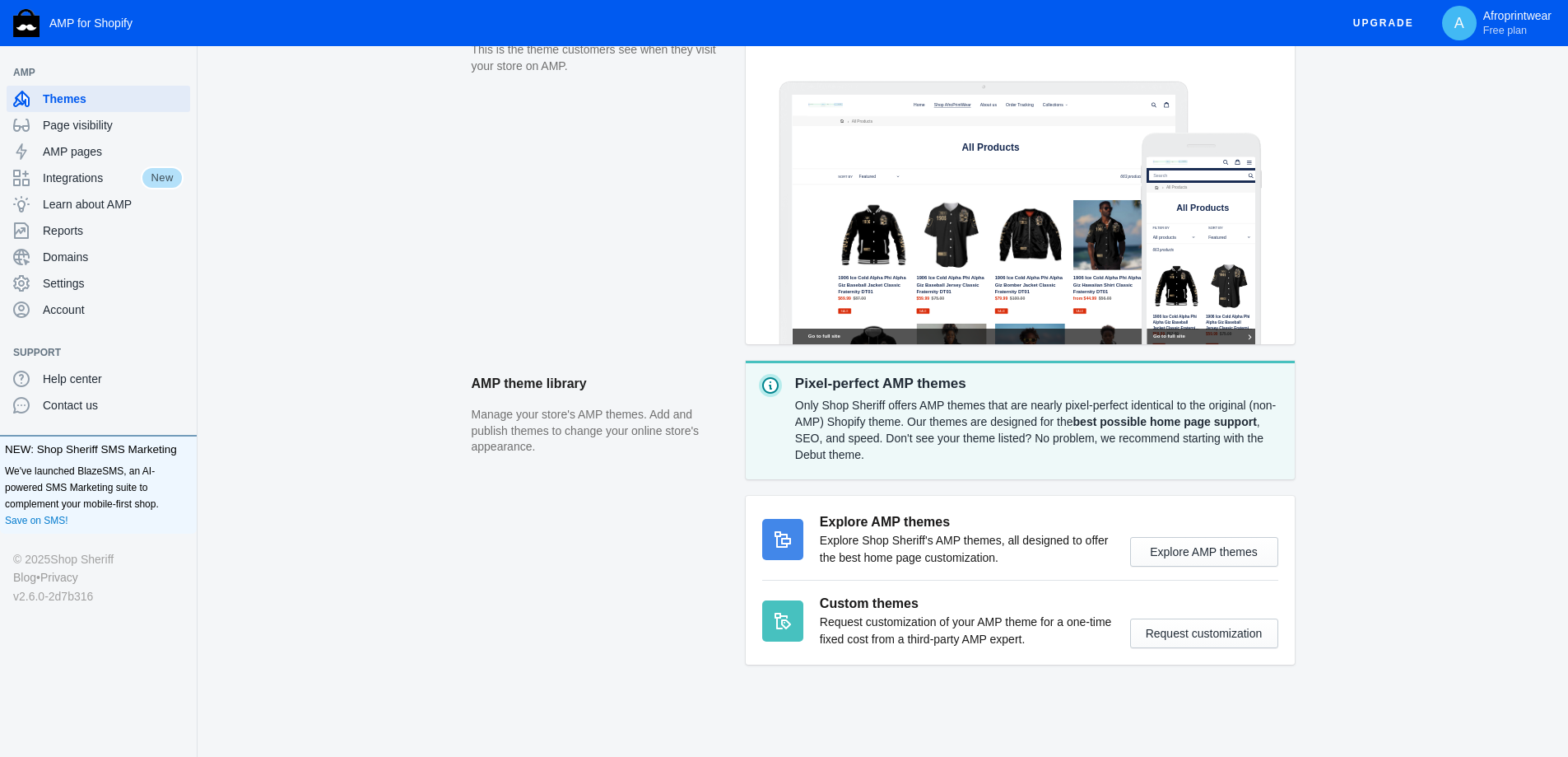
scroll to position [0, 0]
click at [1168, 557] on button "Explore AMP themes" at bounding box center [1204, 552] width 148 height 29
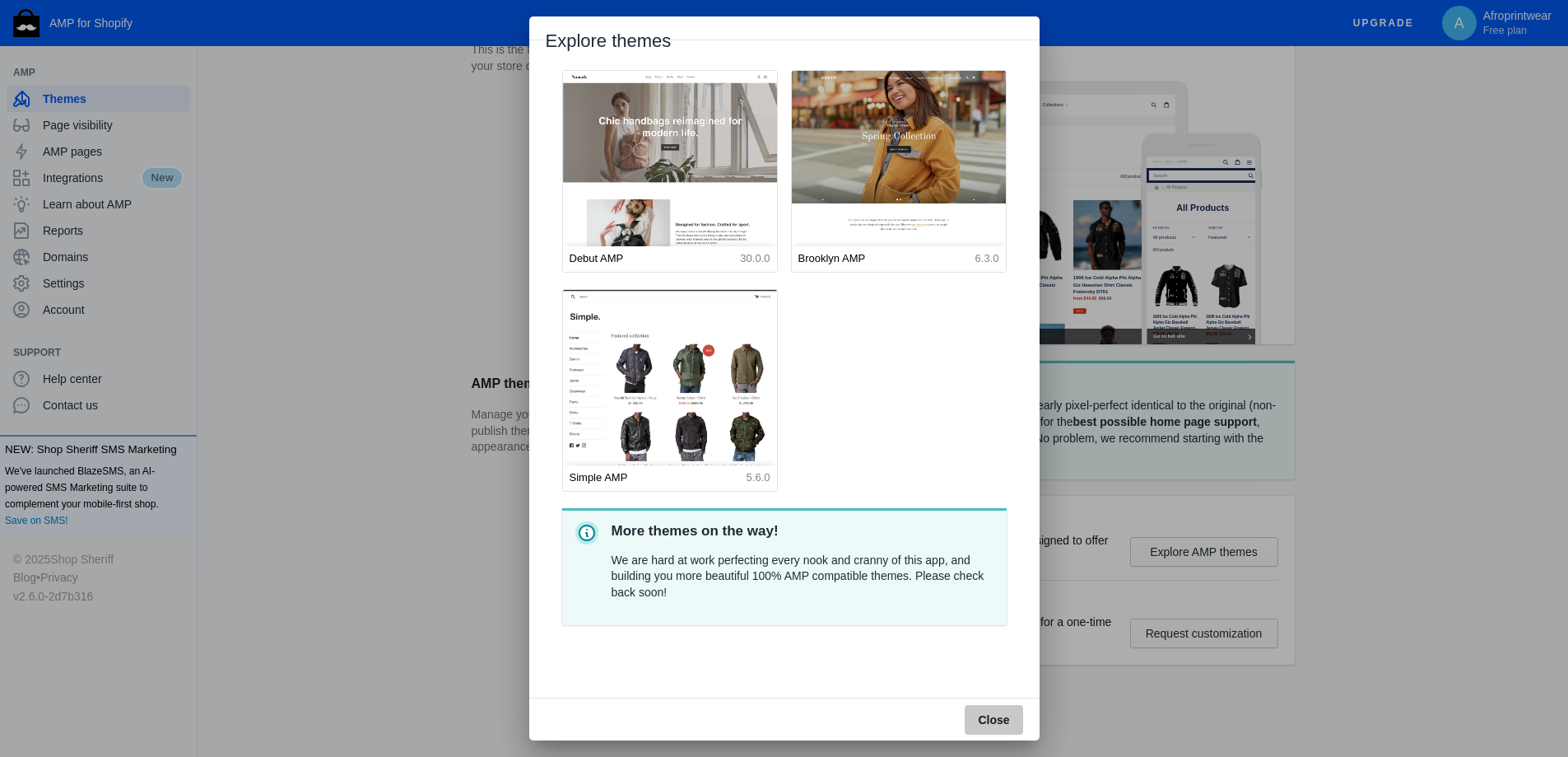
click at [987, 712] on button "Close" at bounding box center [993, 719] width 58 height 29
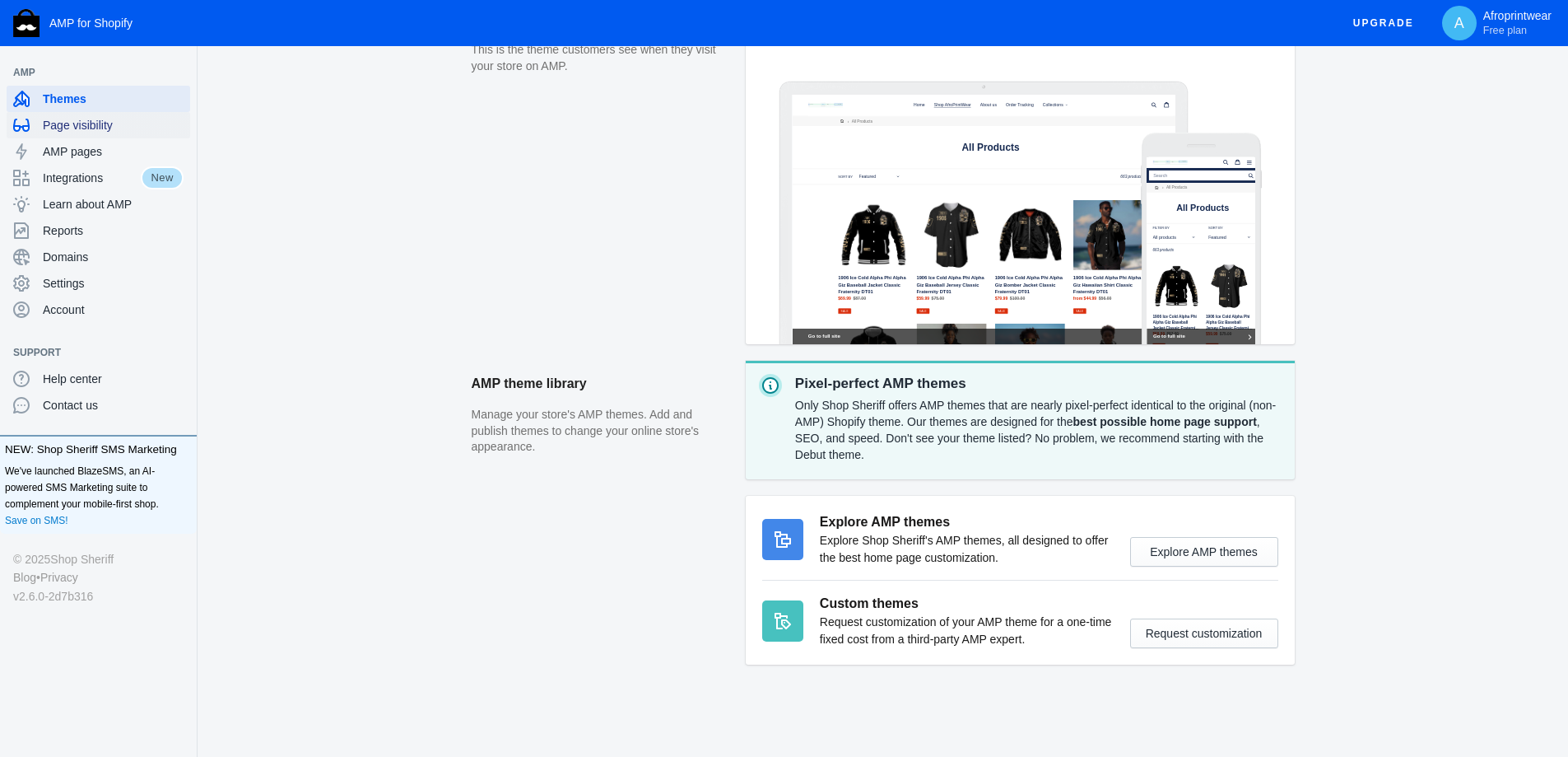
click at [111, 127] on span "Page visibility" at bounding box center [114, 126] width 141 height 16
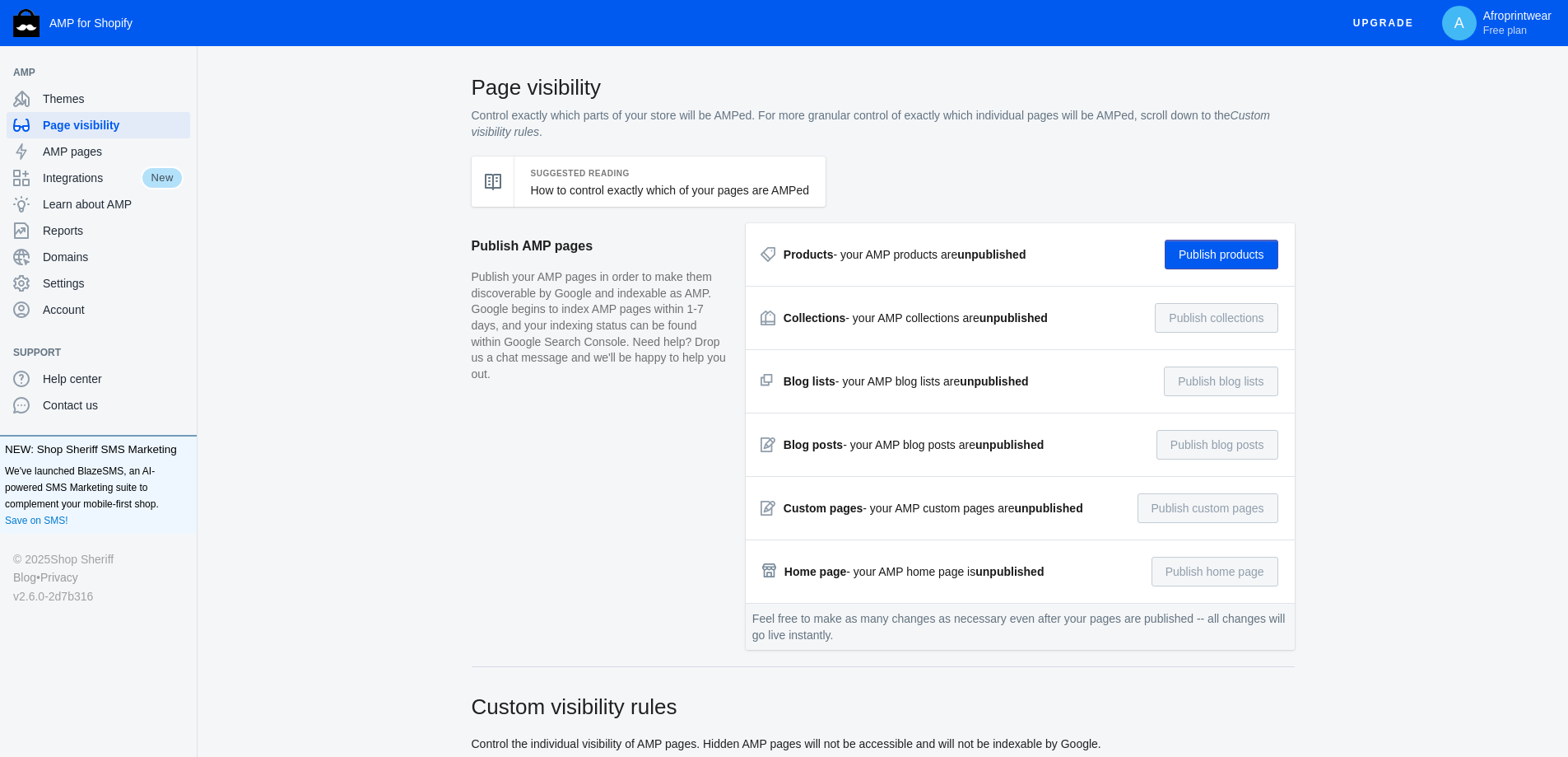
click at [1199, 259] on button "Publish products" at bounding box center [1222, 255] width 114 height 29
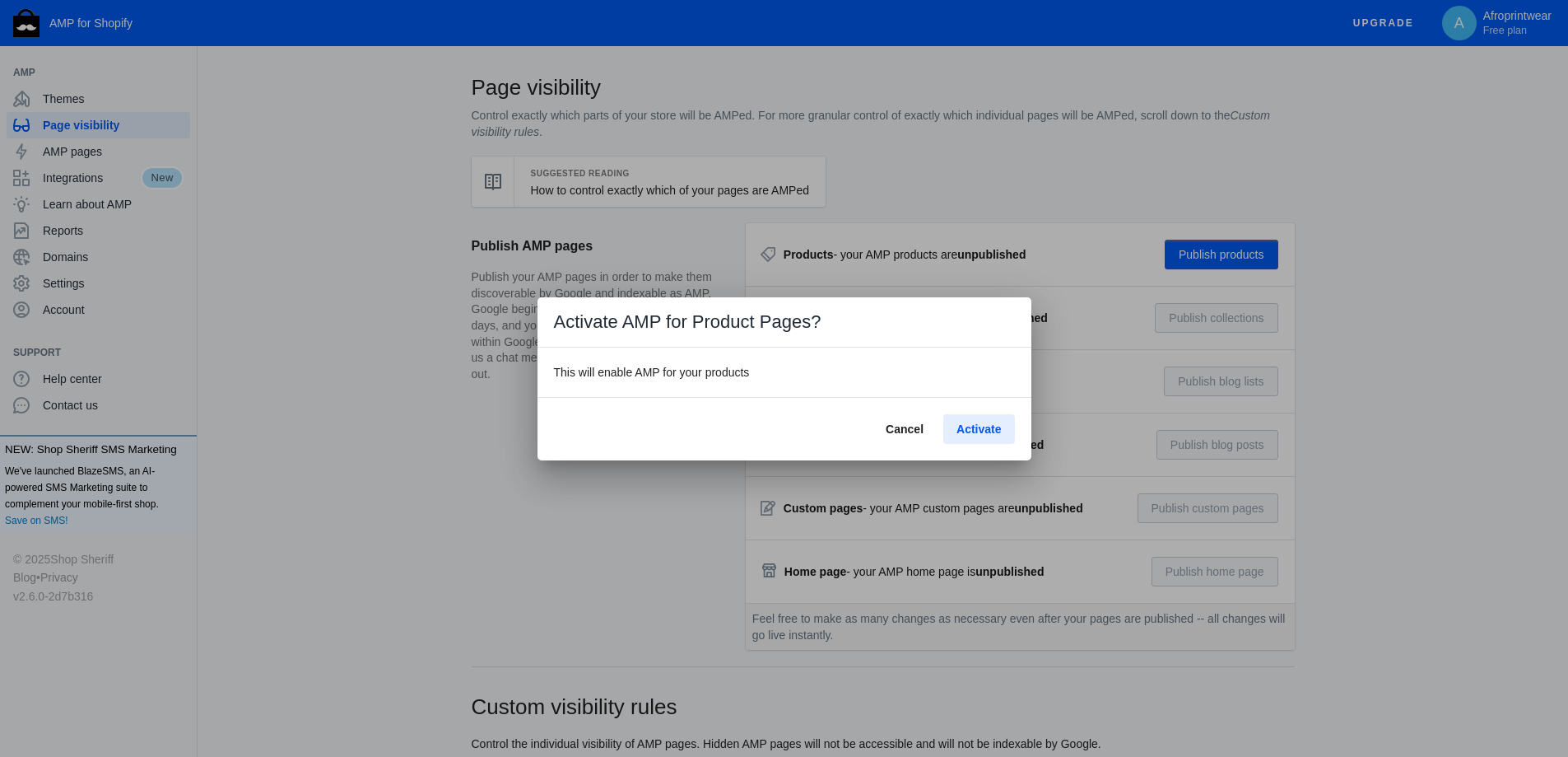
click at [978, 434] on span "Activate" at bounding box center [978, 429] width 45 height 13
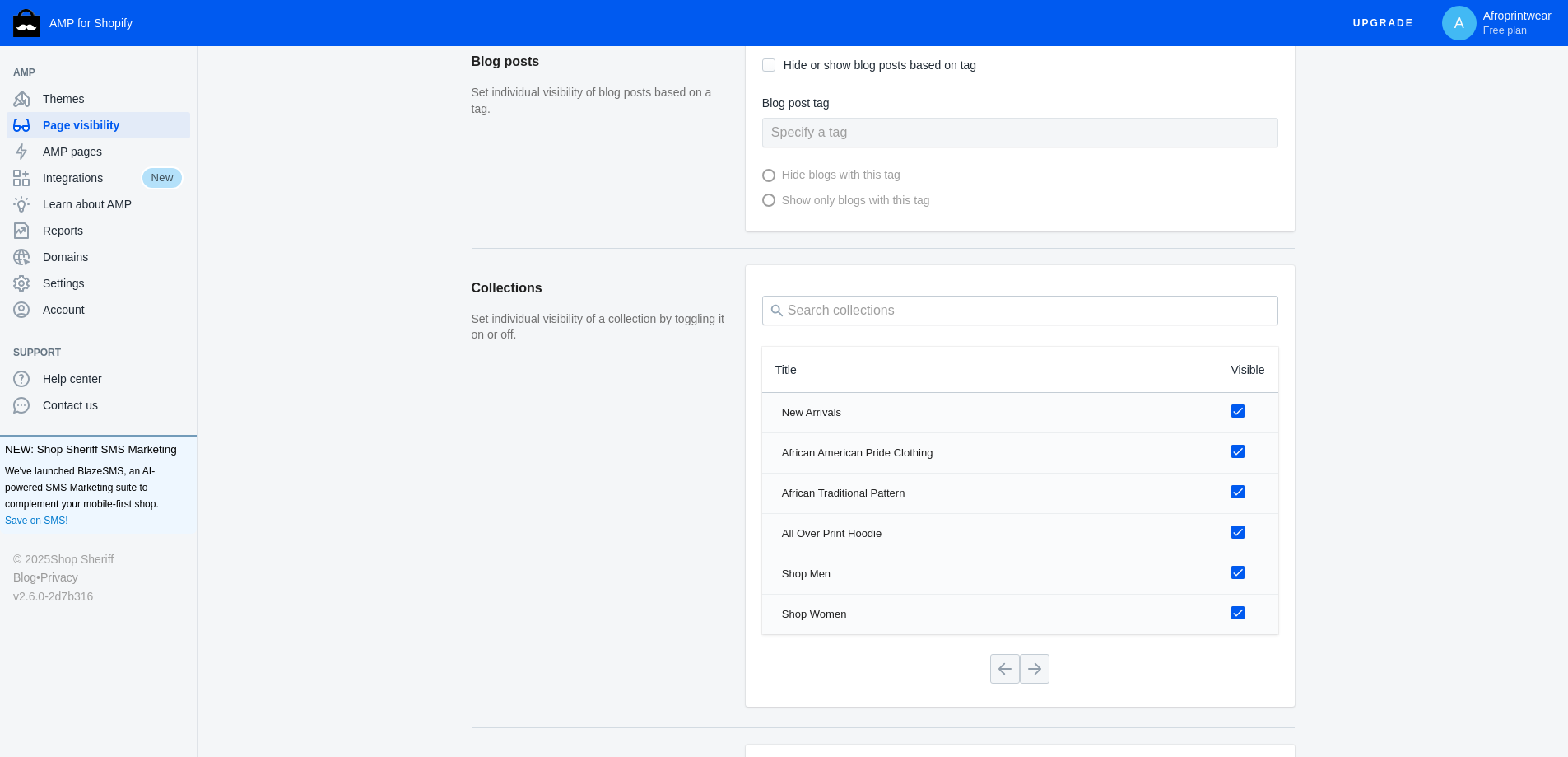
scroll to position [947, 0]
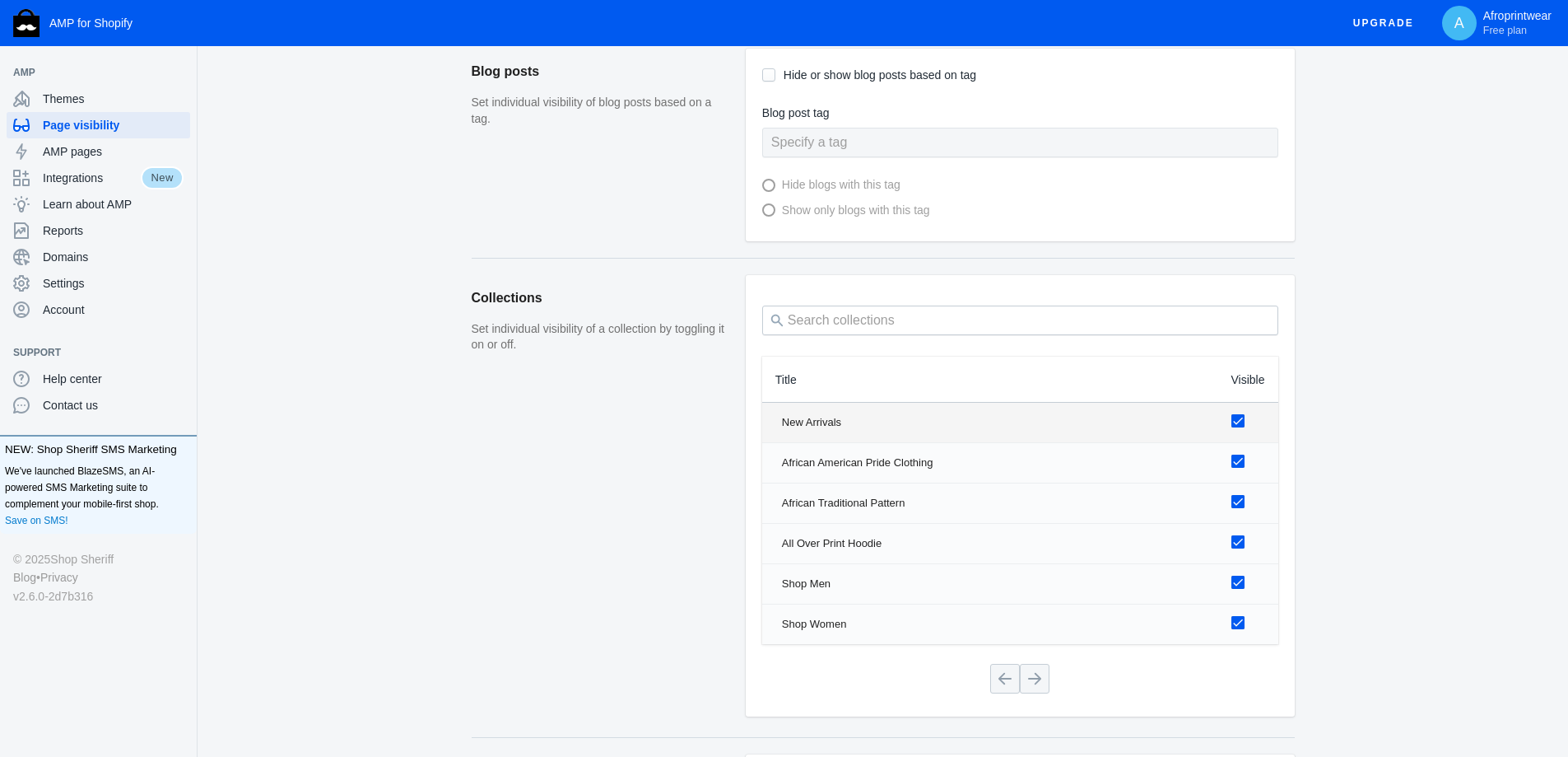
click at [809, 422] on div "New Arrivals" at bounding box center [994, 422] width 423 height 16
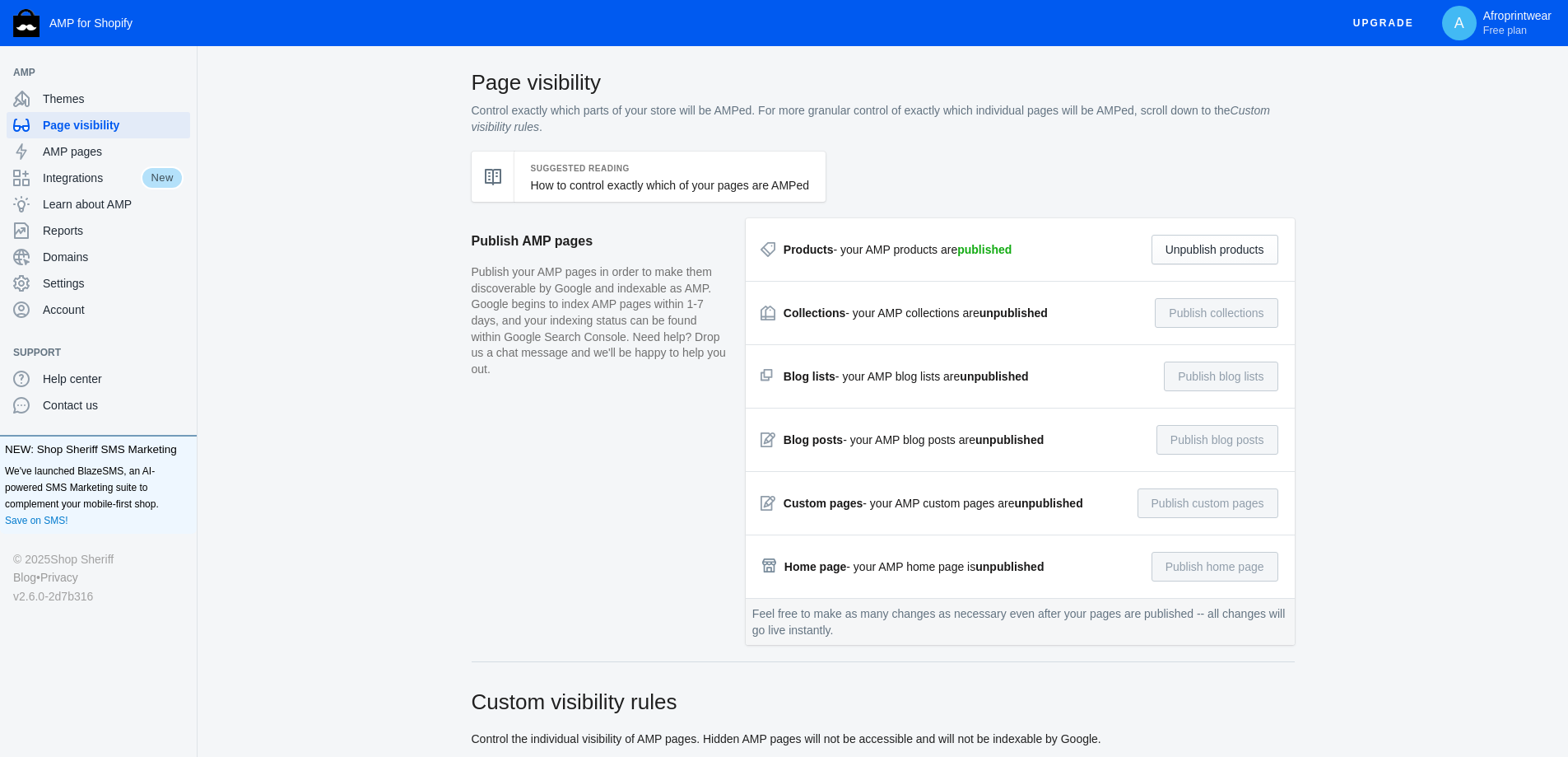
scroll to position [0, 0]
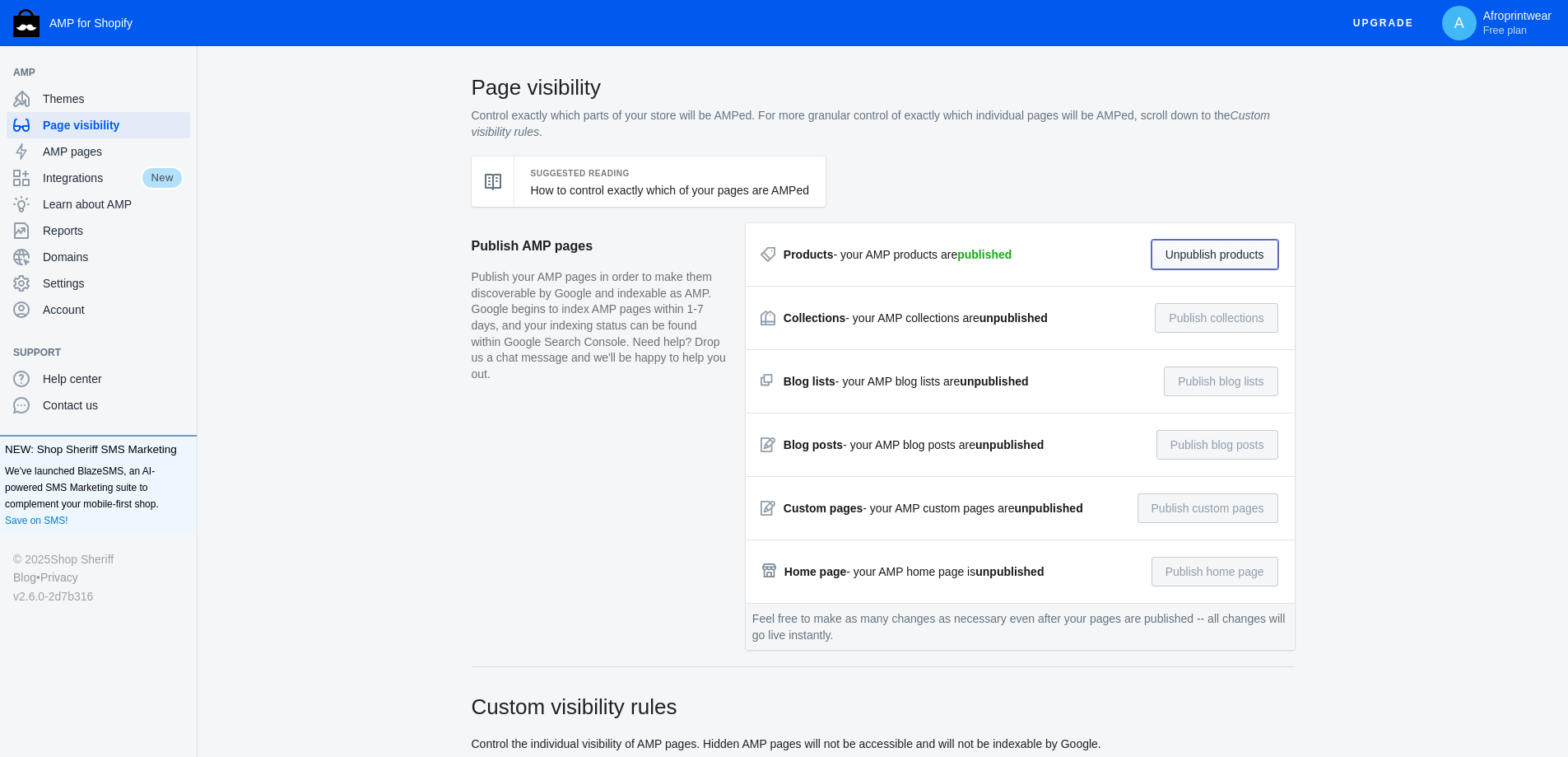
click at [1239, 258] on button "Unpublish products" at bounding box center [1214, 255] width 126 height 29
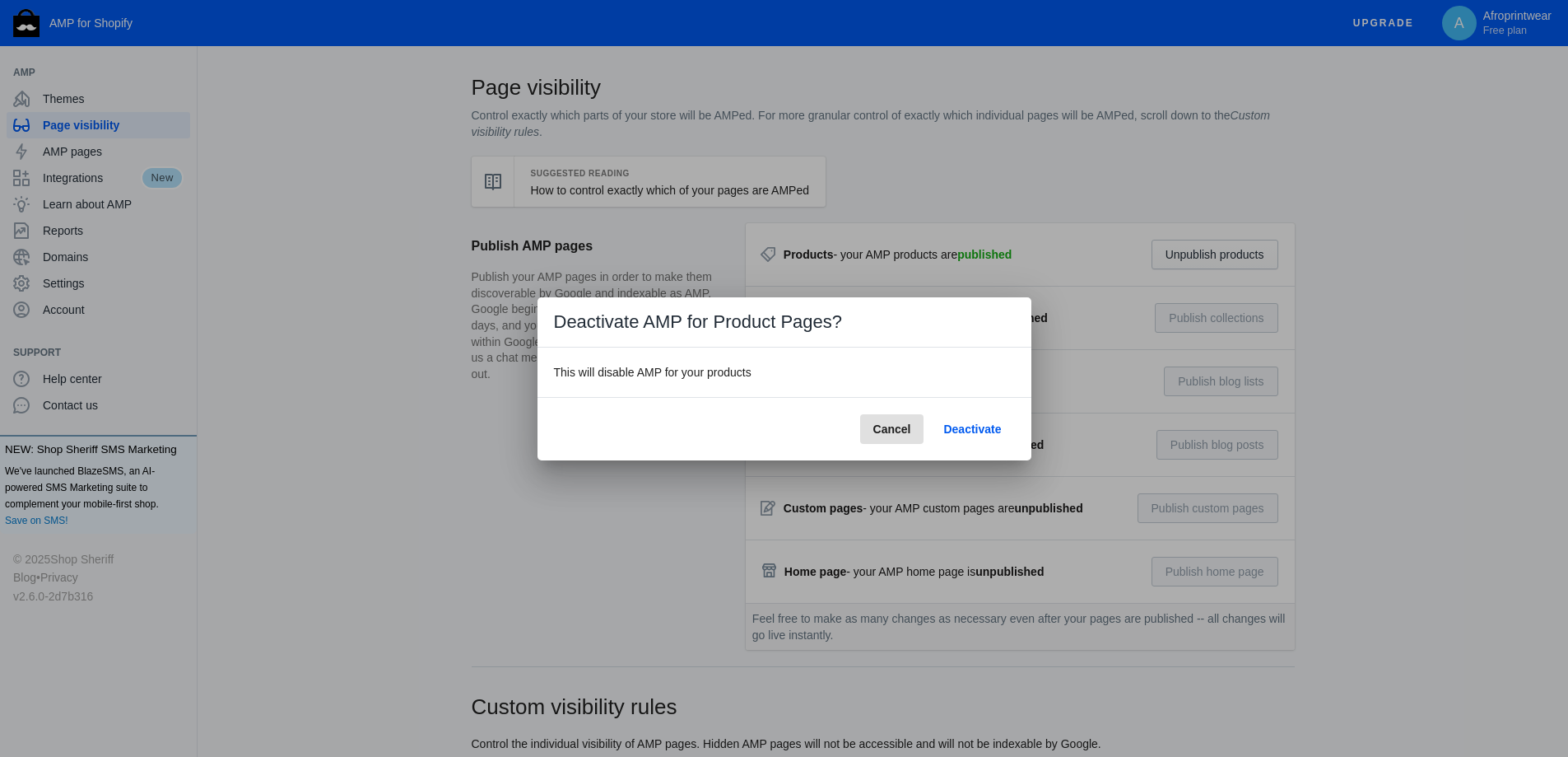
click at [967, 427] on span "Deactivate" at bounding box center [972, 429] width 58 height 13
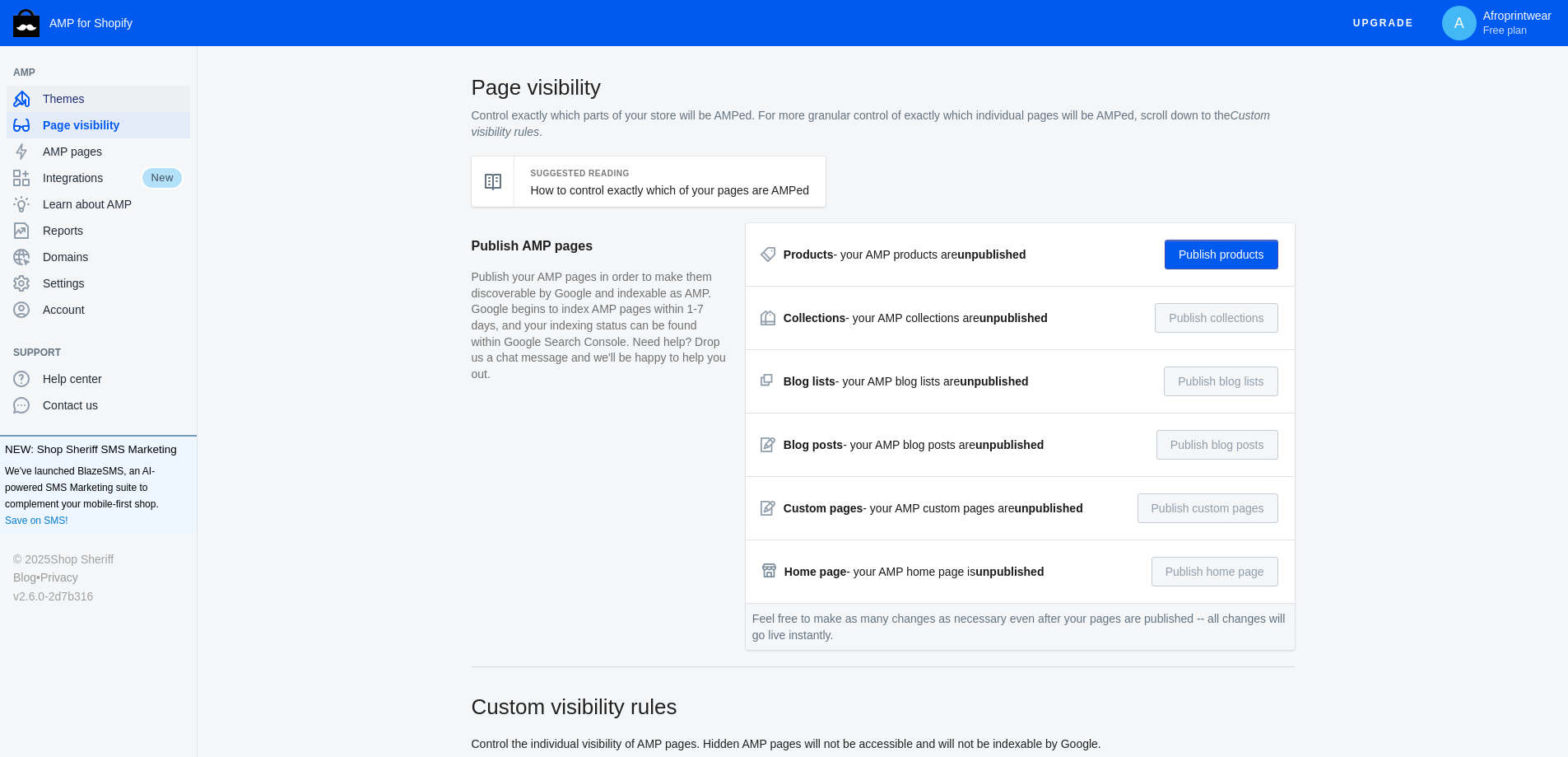
click at [79, 102] on span "Themes" at bounding box center [114, 99] width 141 height 16
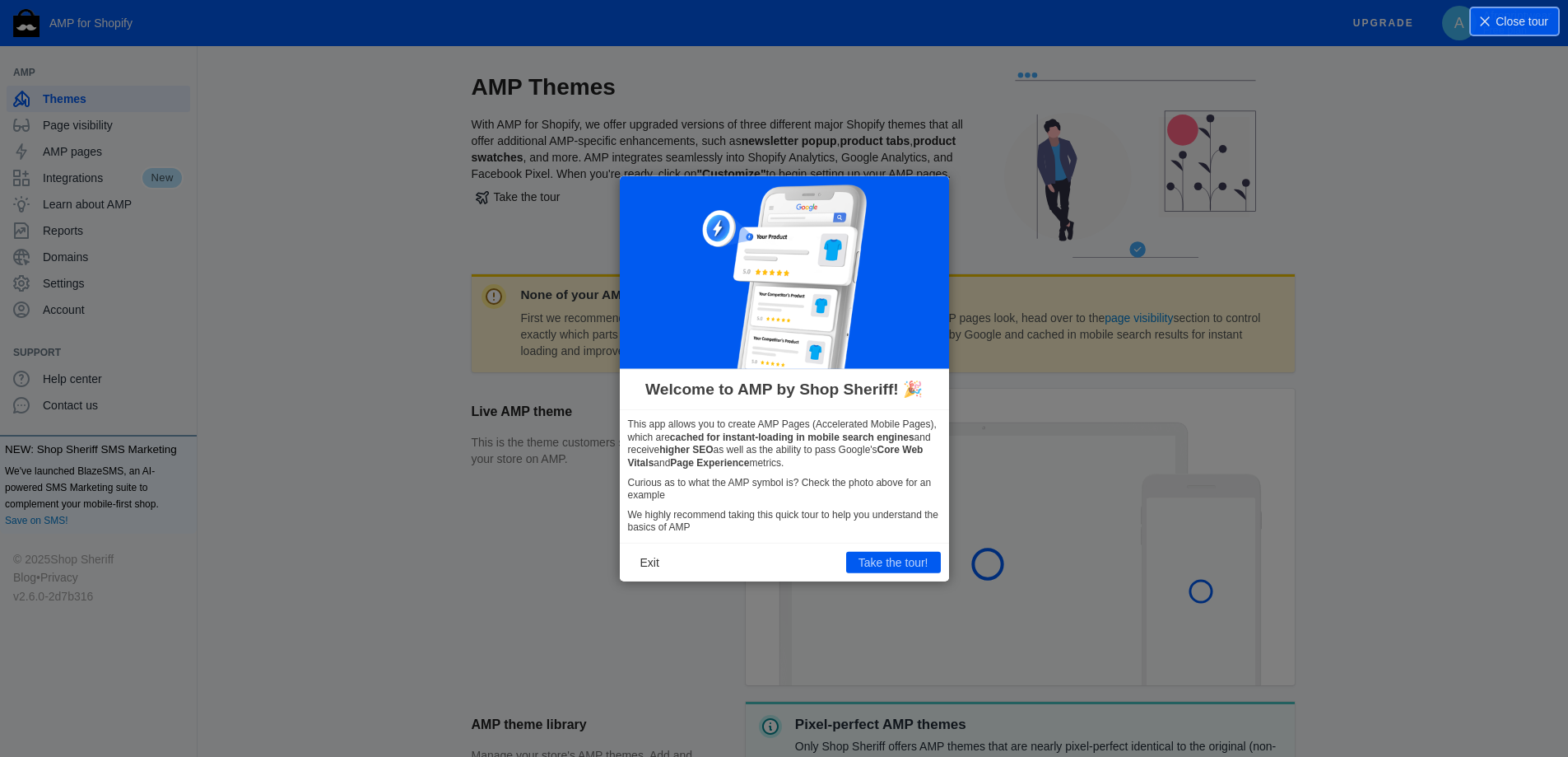
click at [500, 471] on icon at bounding box center [790, 378] width 1581 height 757
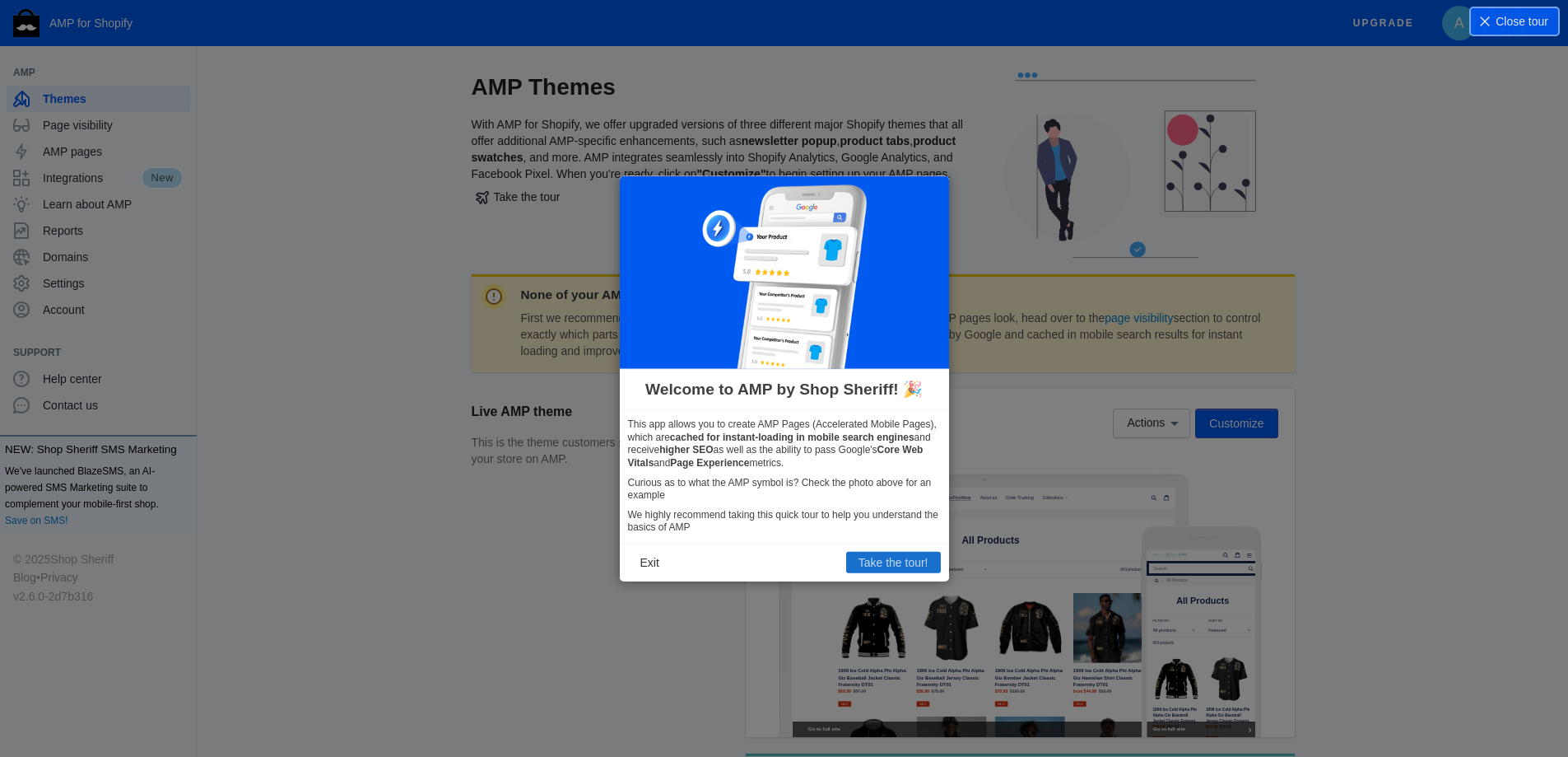
click at [879, 568] on button "Take the tour!" at bounding box center [893, 562] width 94 height 21
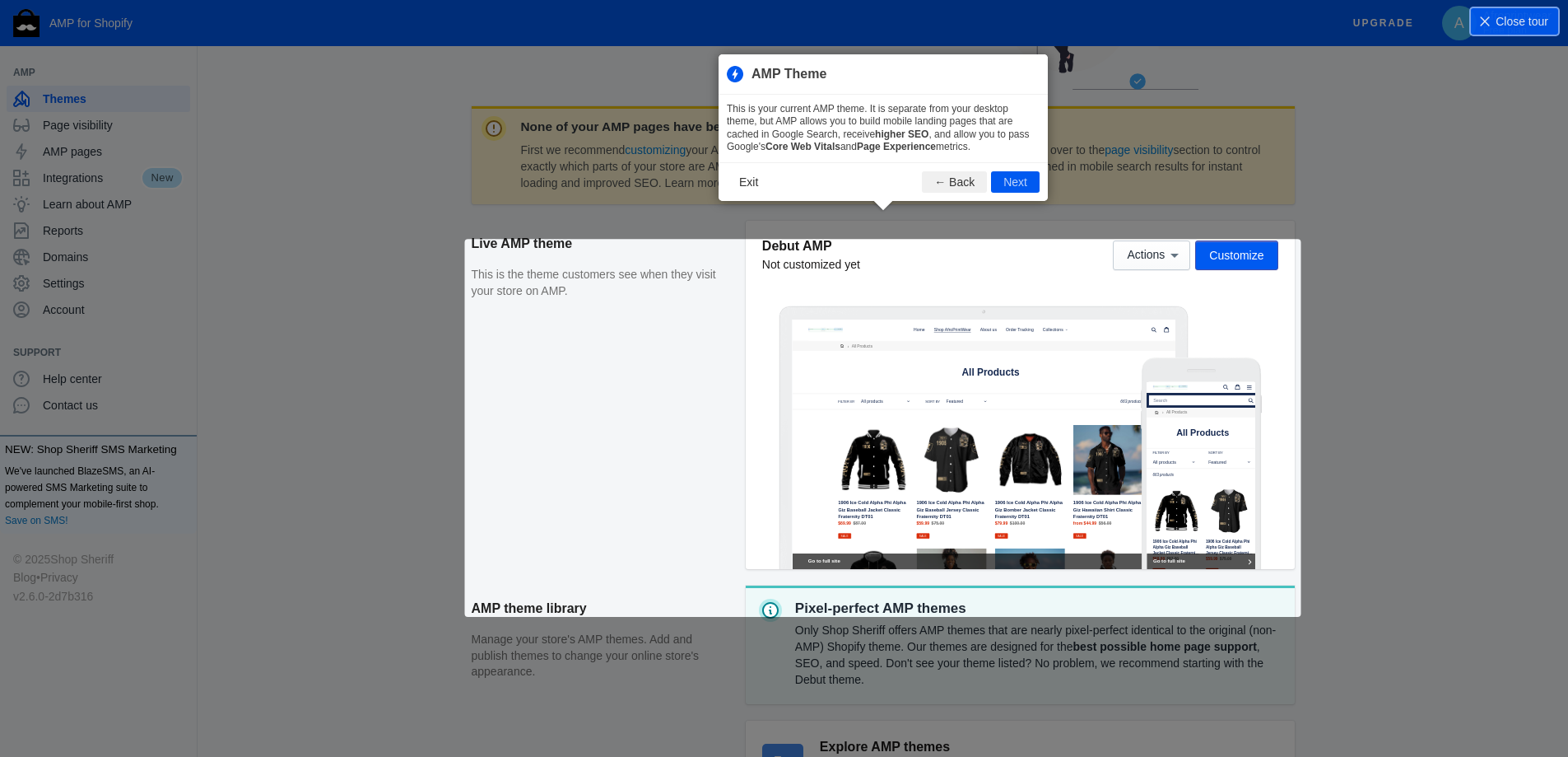
scroll to position [224, 0]
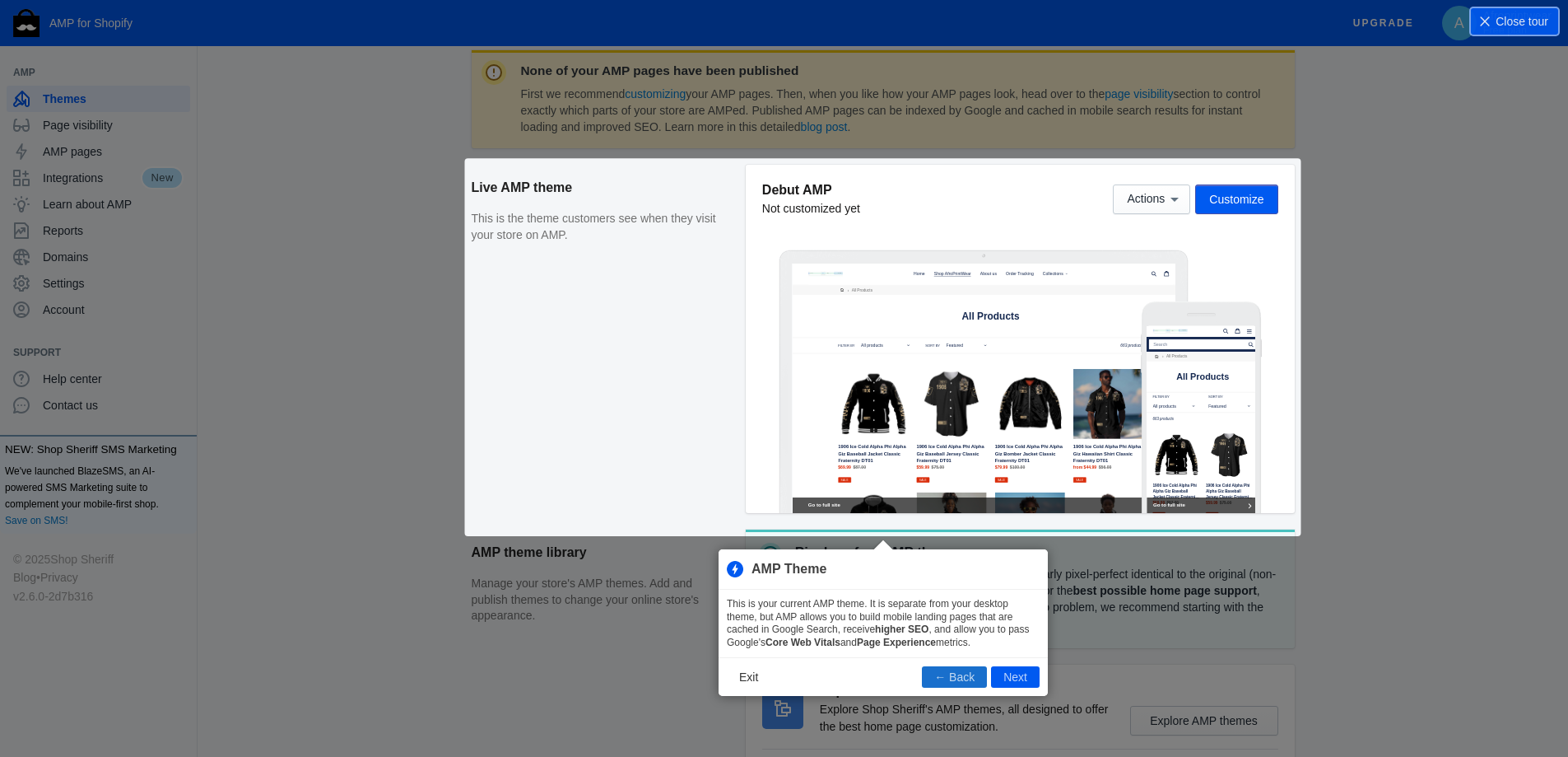
click at [978, 680] on button "← Back" at bounding box center [954, 676] width 65 height 21
